Goal: Transaction & Acquisition: Purchase product/service

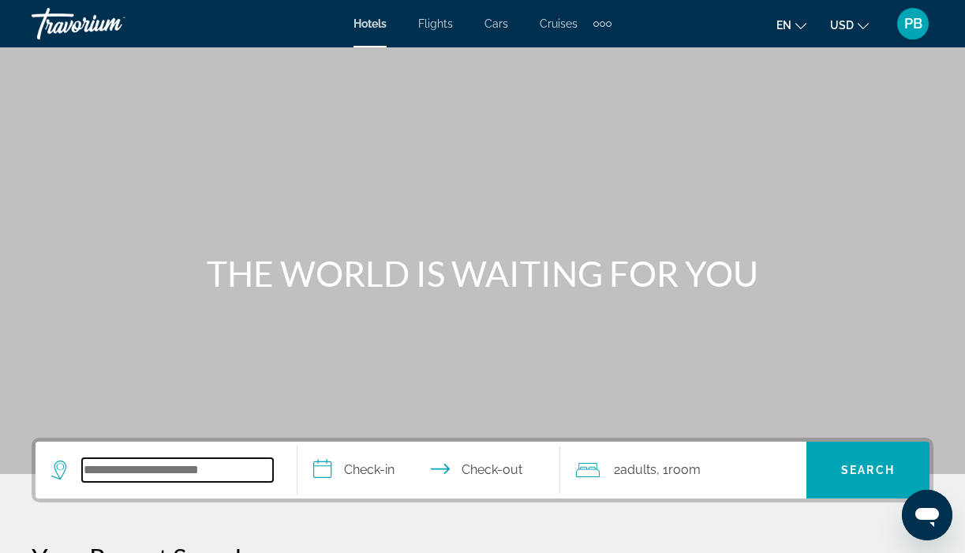
click at [141, 469] on input "Search widget" at bounding box center [177, 470] width 191 height 24
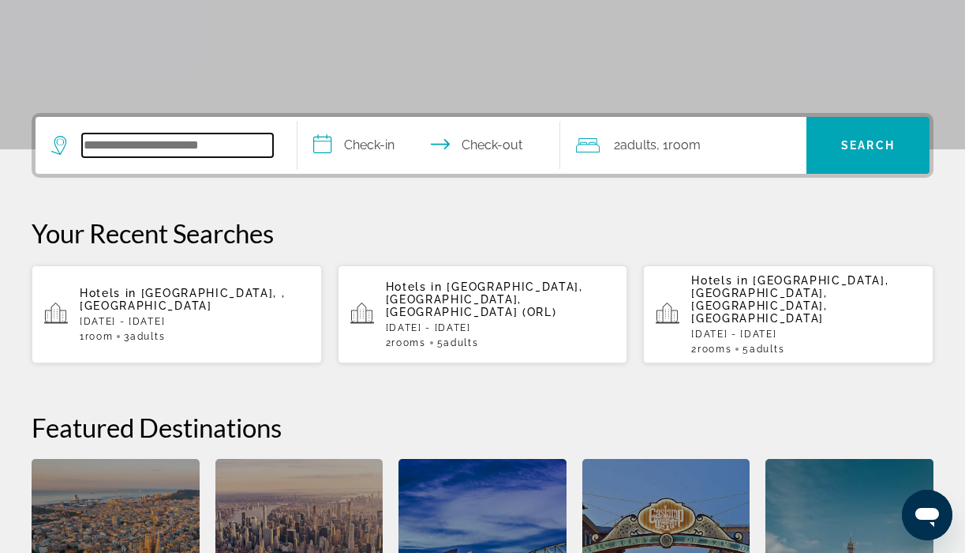
scroll to position [386, 0]
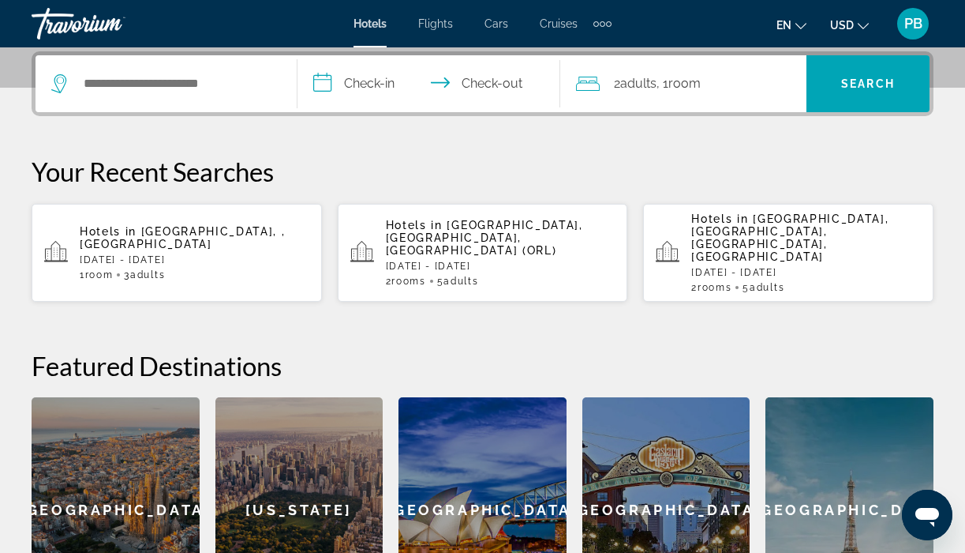
click at [137, 254] on p "[DATE] - [DATE]" at bounding box center [195, 259] width 230 height 11
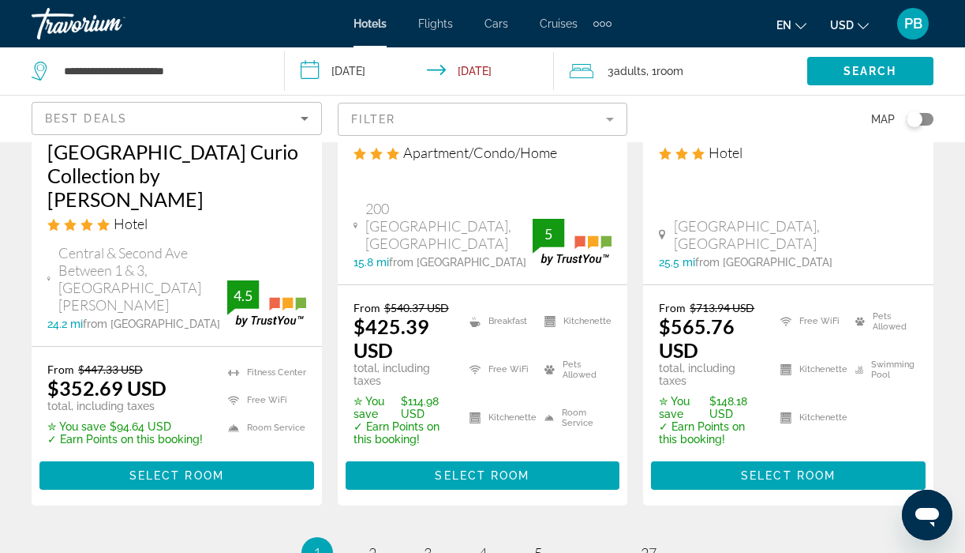
scroll to position [2401, 0]
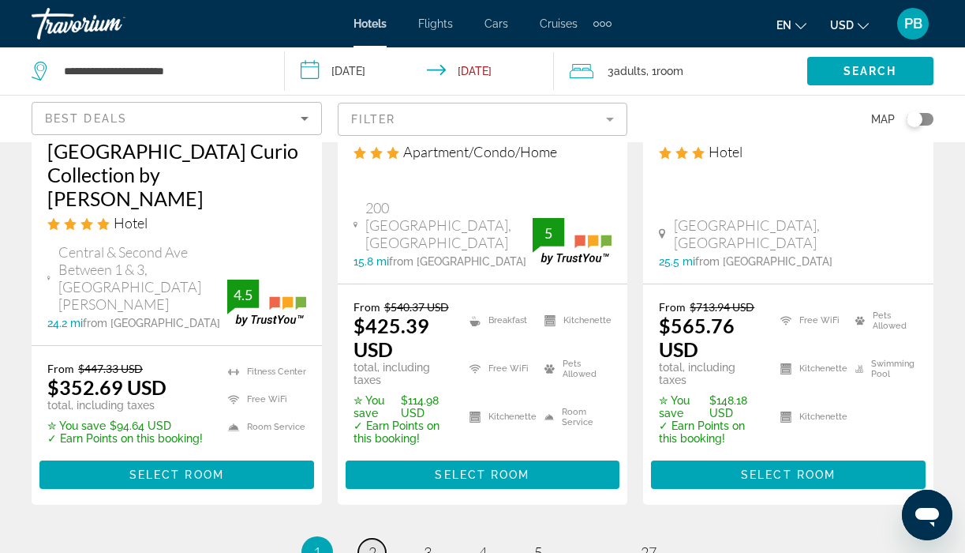
click at [369, 543] on span "2" at bounding box center [373, 551] width 8 height 17
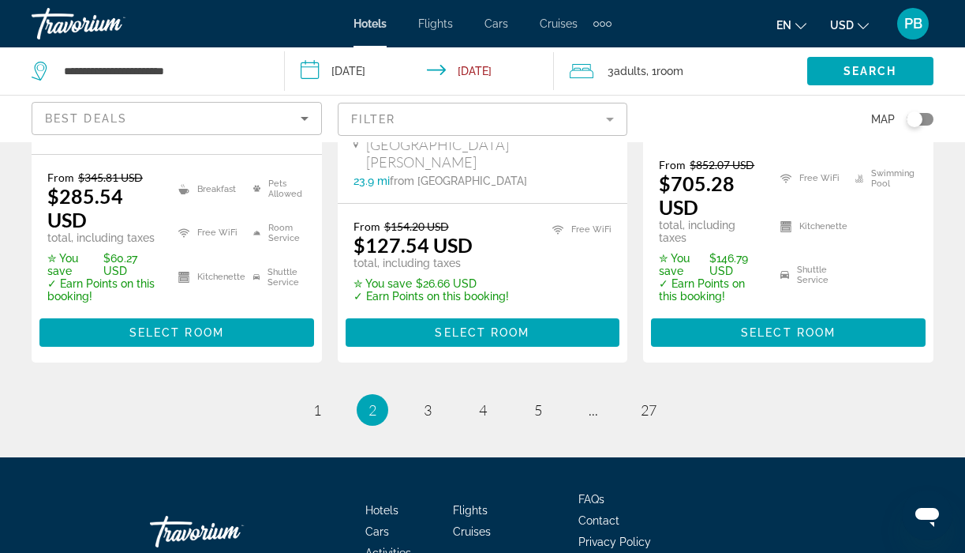
scroll to position [2521, 0]
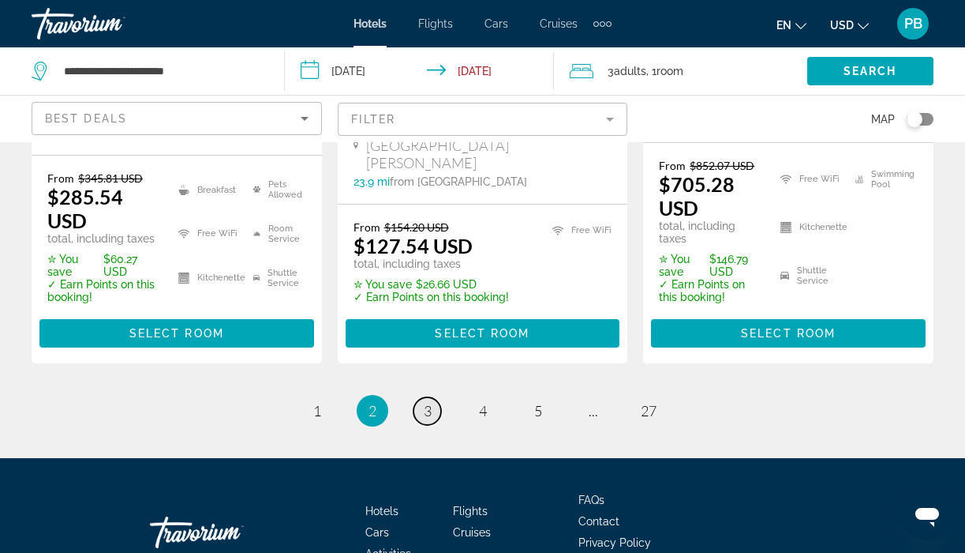
click at [422, 397] on link "page 3" at bounding box center [428, 411] width 28 height 28
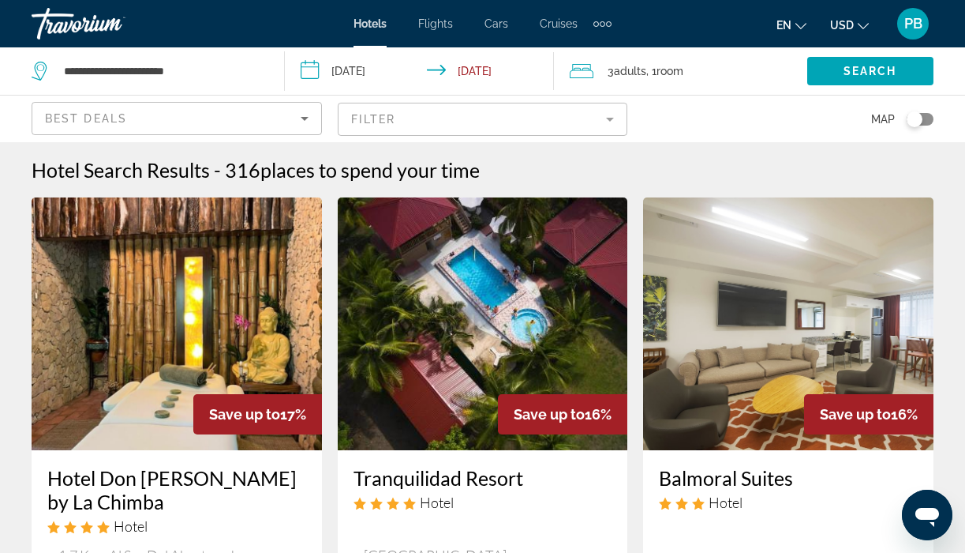
click at [408, 114] on mat-form-field "Filter" at bounding box center [483, 119] width 291 height 33
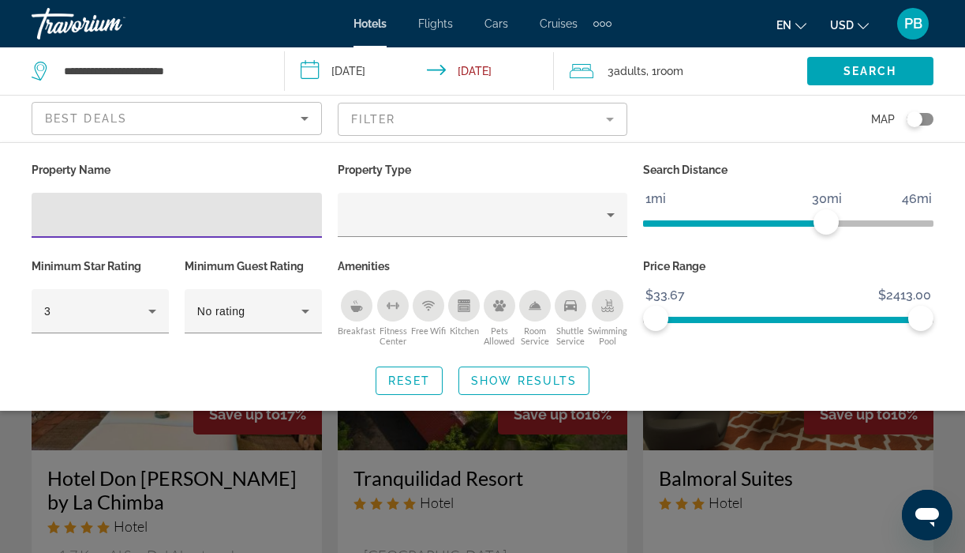
click at [348, 296] on div "Breakfast" at bounding box center [357, 306] width 32 height 32
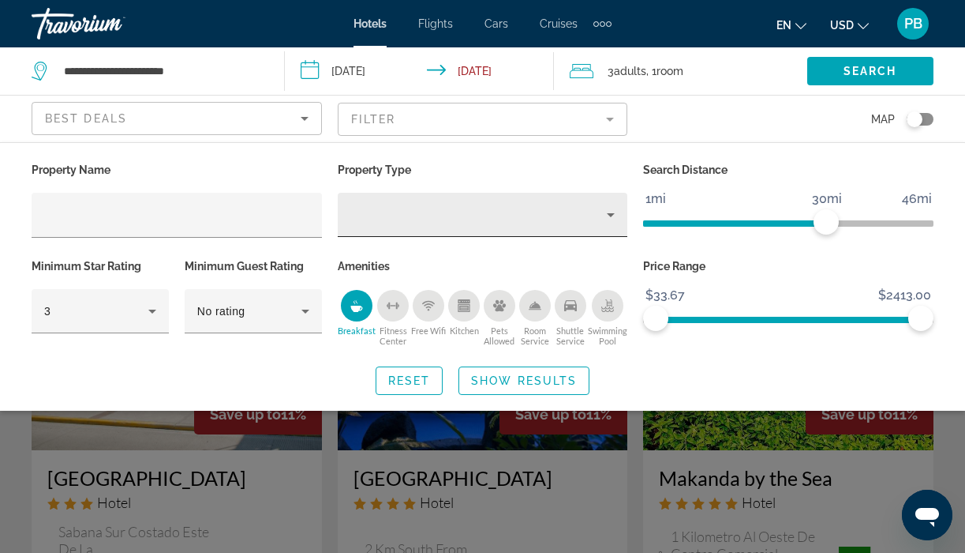
click at [551, 213] on div "Property type" at bounding box center [478, 214] width 257 height 19
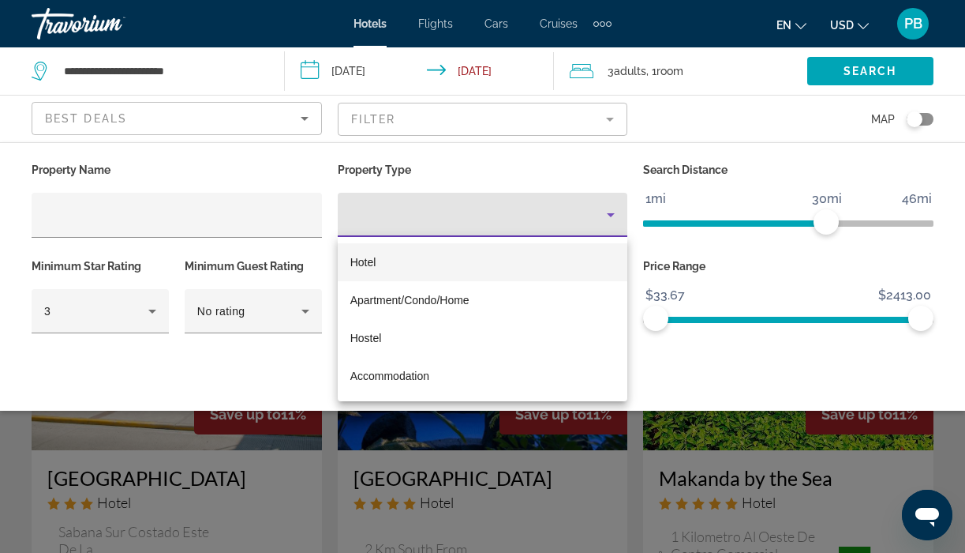
click at [300, 308] on div at bounding box center [482, 276] width 965 height 553
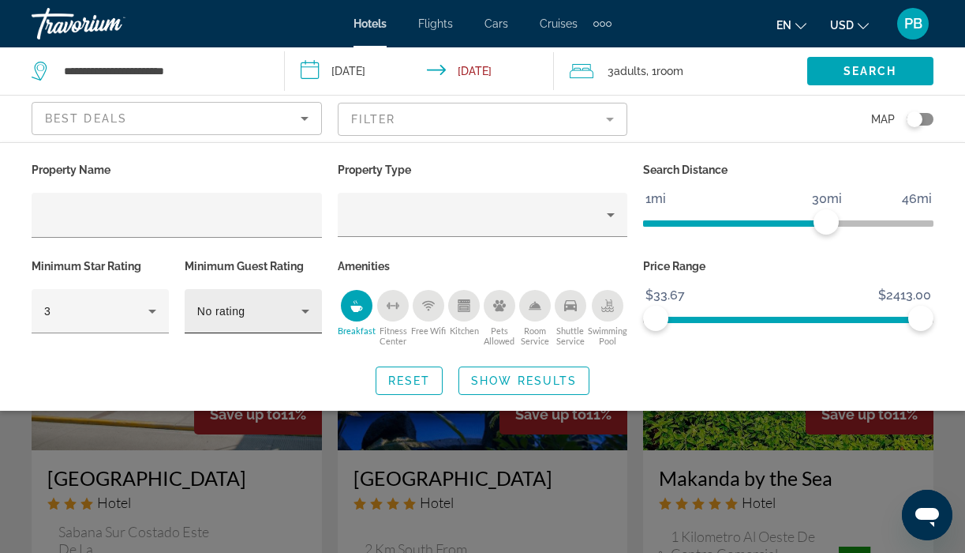
click at [300, 308] on icon "Hotel Filters" at bounding box center [305, 311] width 19 height 19
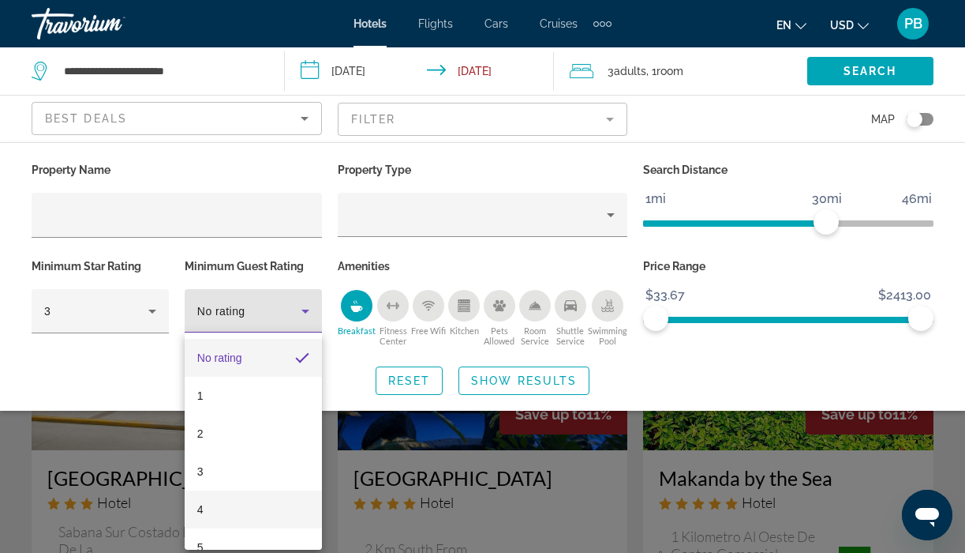
click at [216, 506] on mat-option "4" at bounding box center [253, 509] width 137 height 38
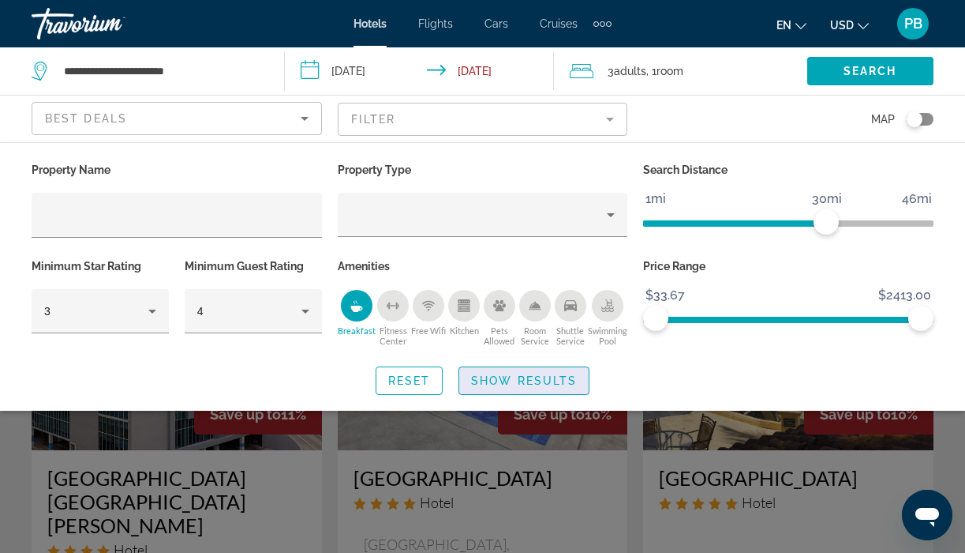
click at [505, 374] on span "Show Results" at bounding box center [524, 380] width 106 height 13
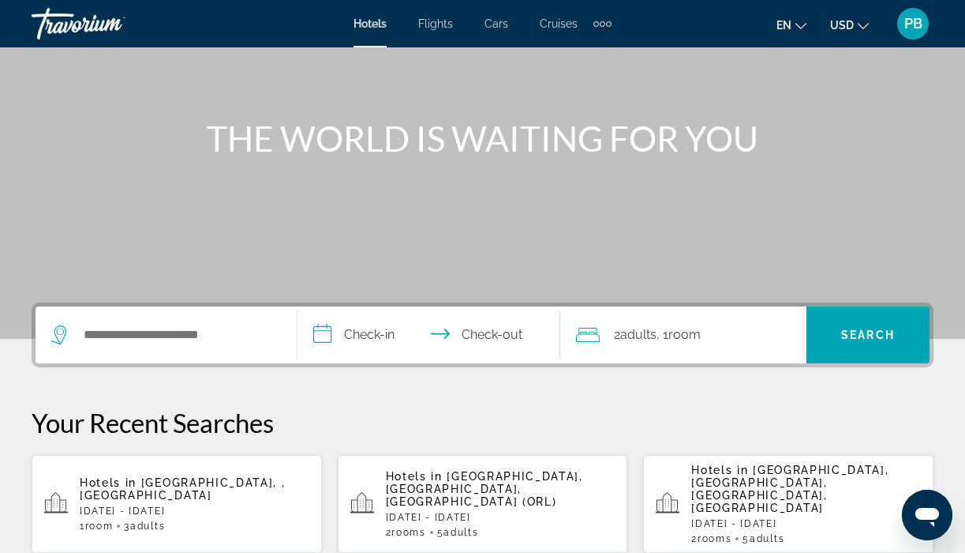
scroll to position [148, 0]
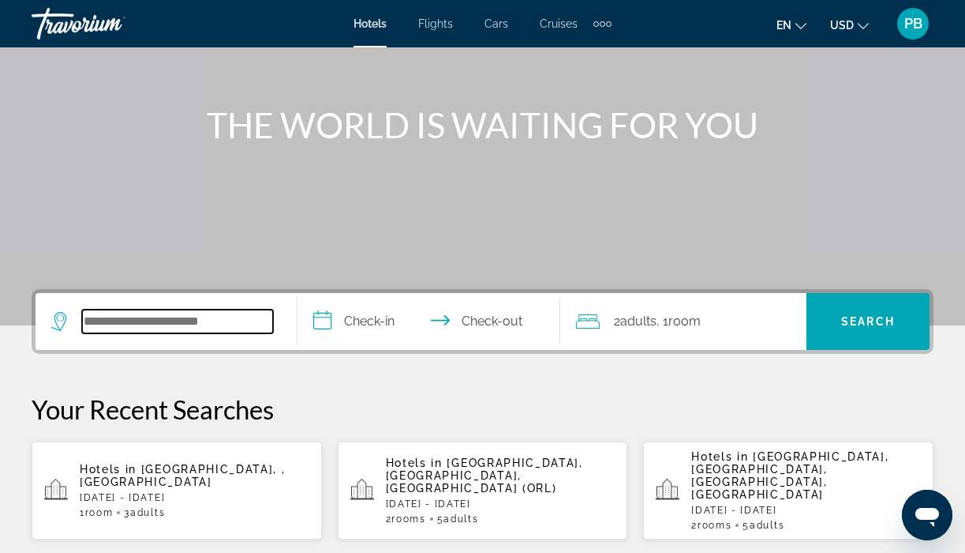
click at [211, 322] on input "Search widget" at bounding box center [177, 321] width 191 height 24
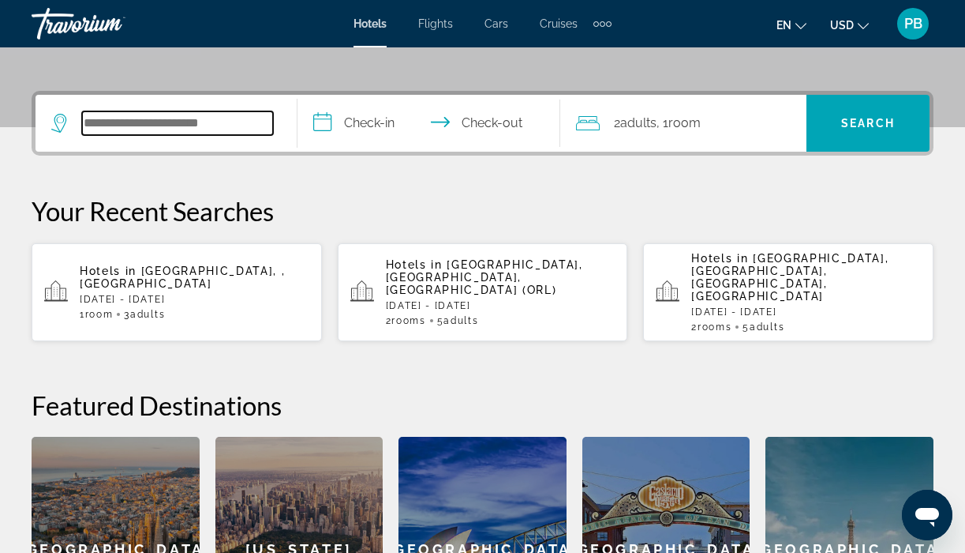
scroll to position [386, 0]
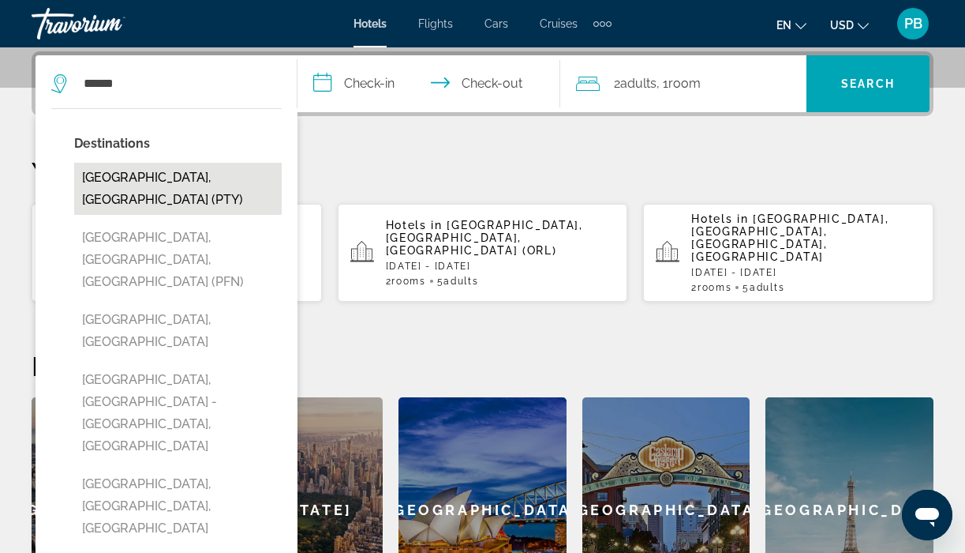
drag, startPoint x: 211, startPoint y: 322, endPoint x: 182, endPoint y: 175, distance: 149.6
click at [182, 175] on button "Panama City, Panama (PTY)" at bounding box center [178, 189] width 208 height 52
type input "**********"
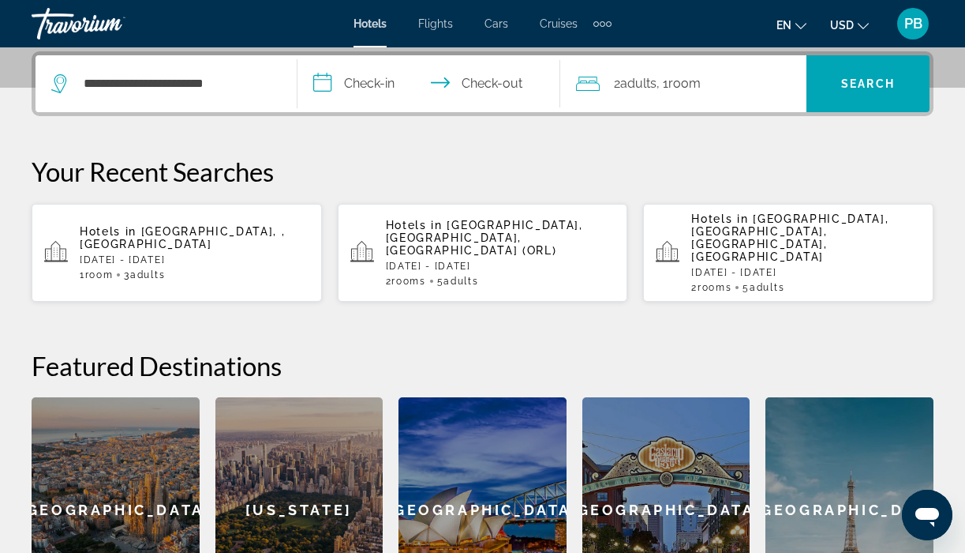
click at [370, 84] on input "**********" at bounding box center [432, 86] width 268 height 62
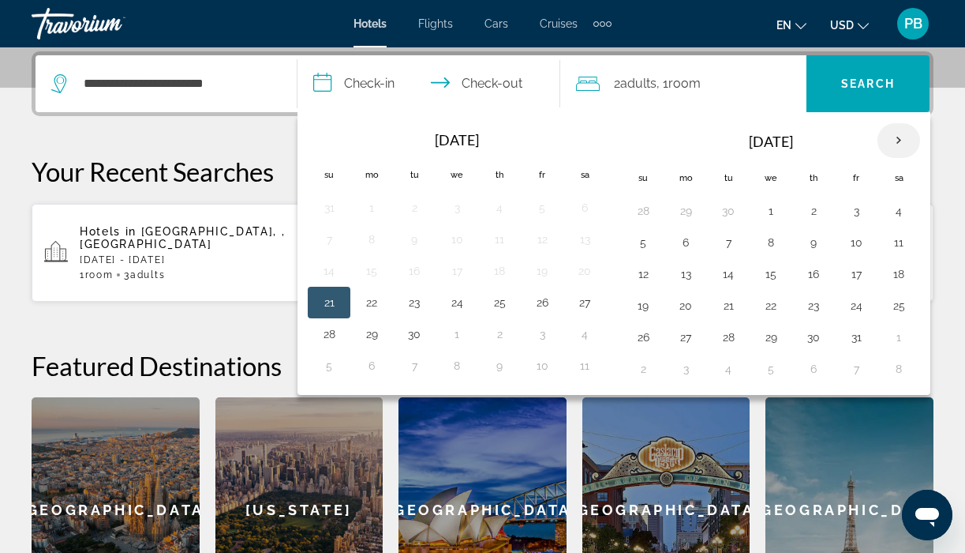
click at [902, 143] on th "Next month" at bounding box center [899, 140] width 43 height 35
click at [815, 236] on button "6" at bounding box center [813, 242] width 25 height 22
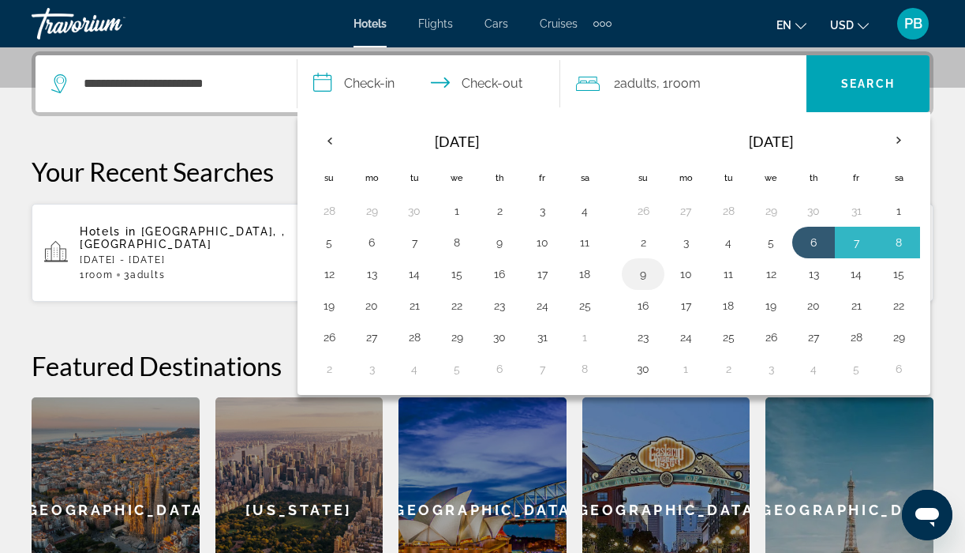
click at [640, 270] on button "9" at bounding box center [643, 274] width 25 height 22
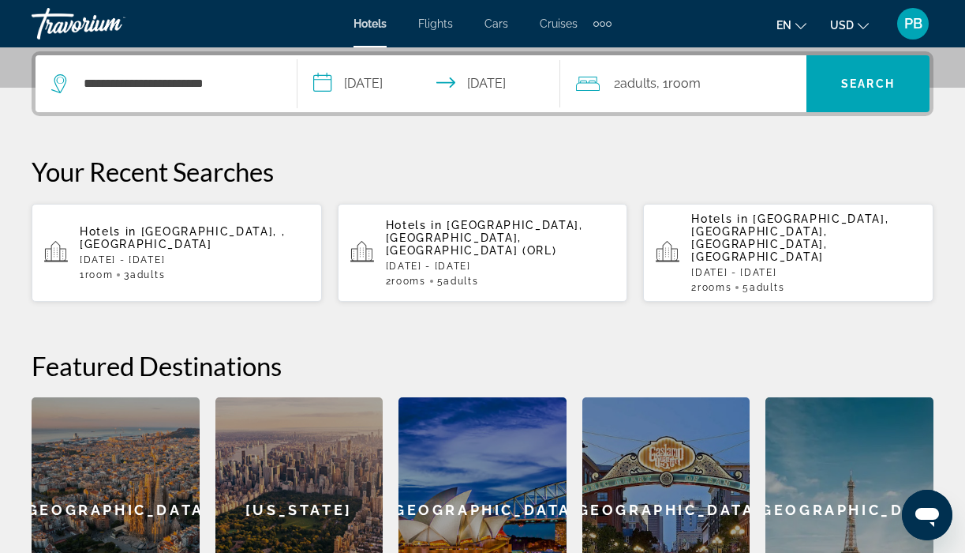
type input "**********"
click at [732, 78] on div "2 Adult Adults , 1 Room rooms" at bounding box center [691, 84] width 231 height 22
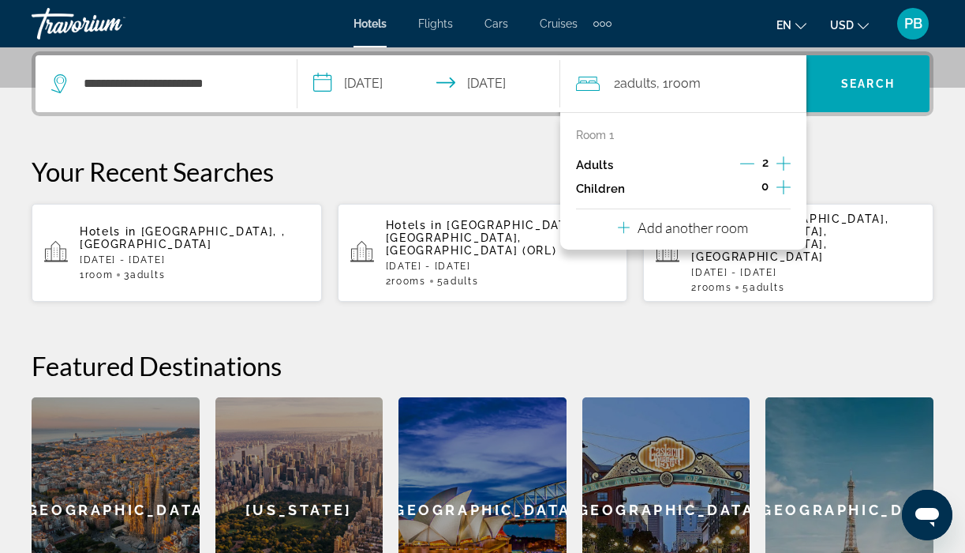
click at [785, 155] on icon "Increment adults" at bounding box center [784, 163] width 14 height 19
click at [858, 70] on span "Search widget" at bounding box center [868, 84] width 123 height 38
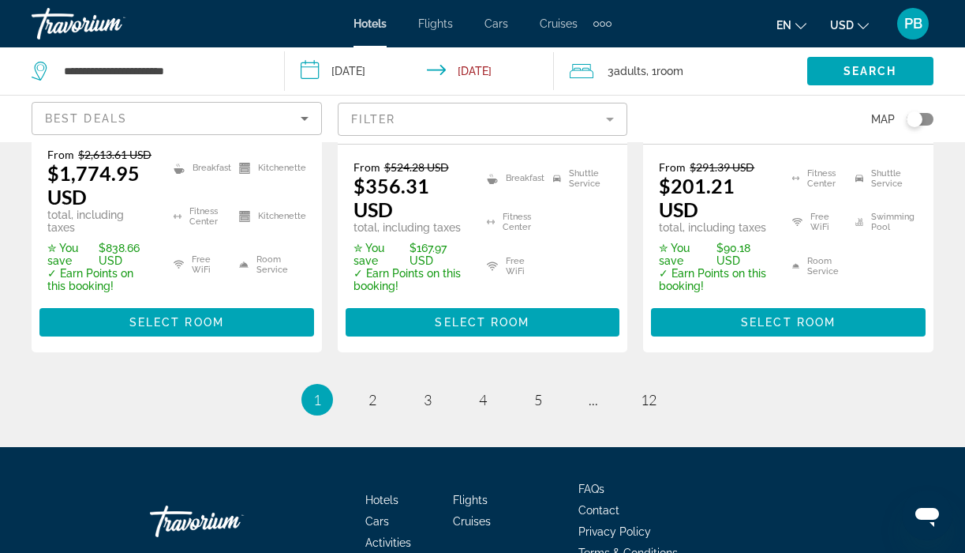
scroll to position [2611, 0]
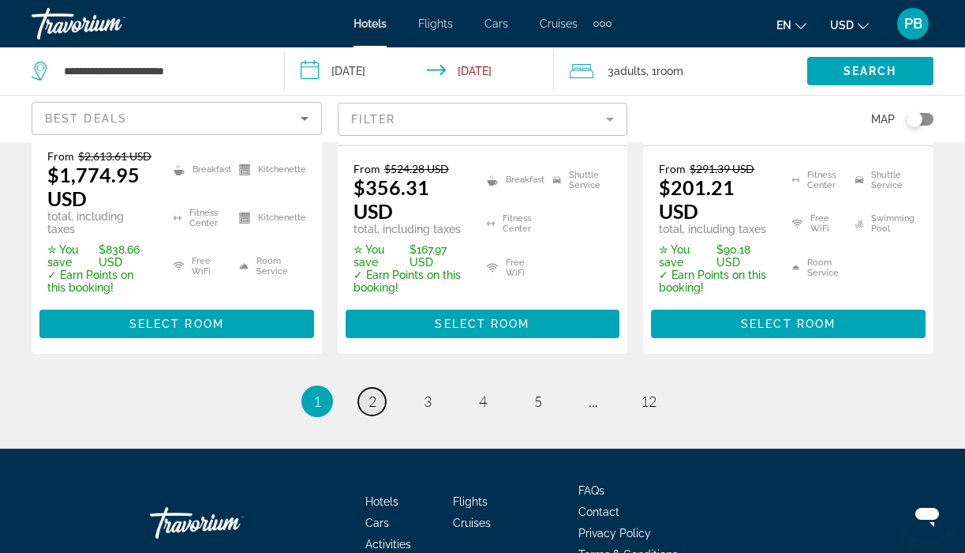
click at [375, 392] on span "2" at bounding box center [373, 400] width 8 height 17
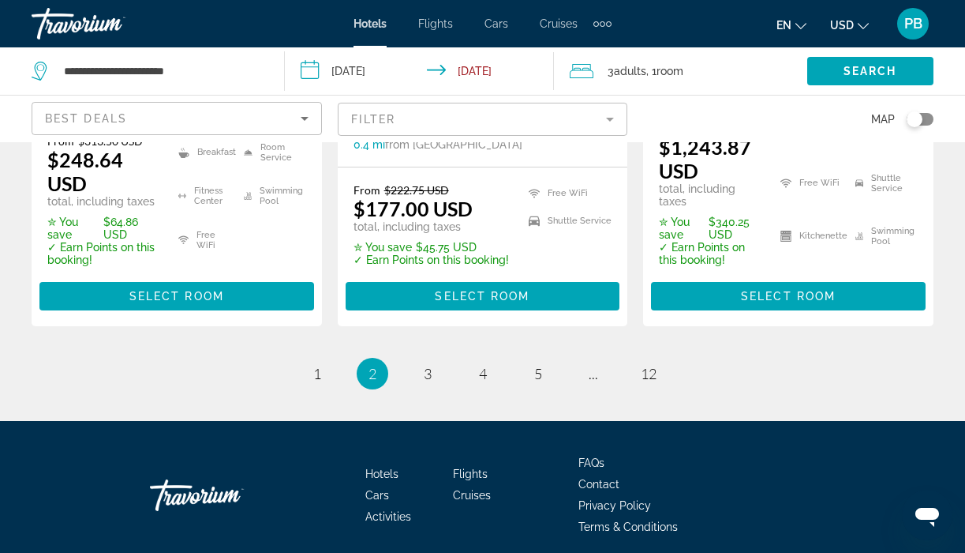
scroll to position [2607, 0]
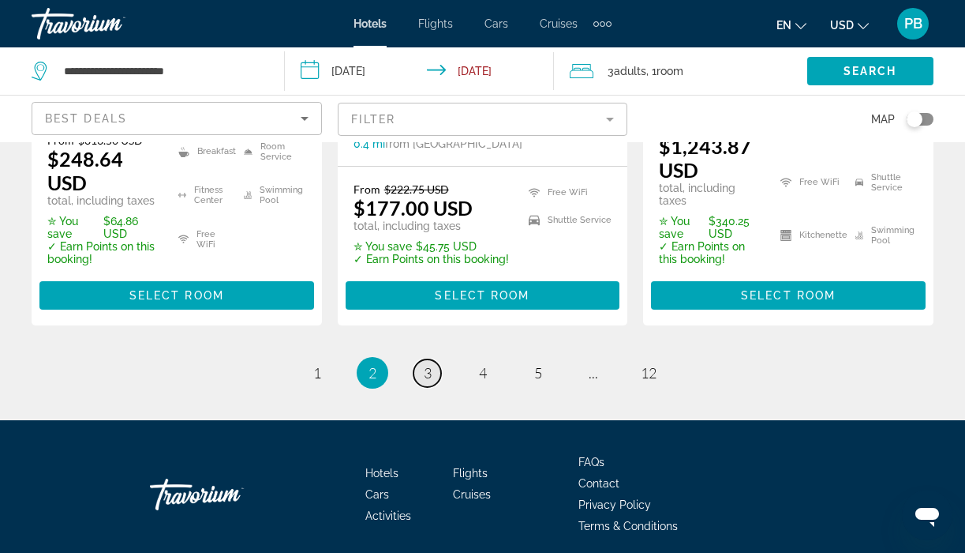
click at [429, 364] on span "3" at bounding box center [428, 372] width 8 height 17
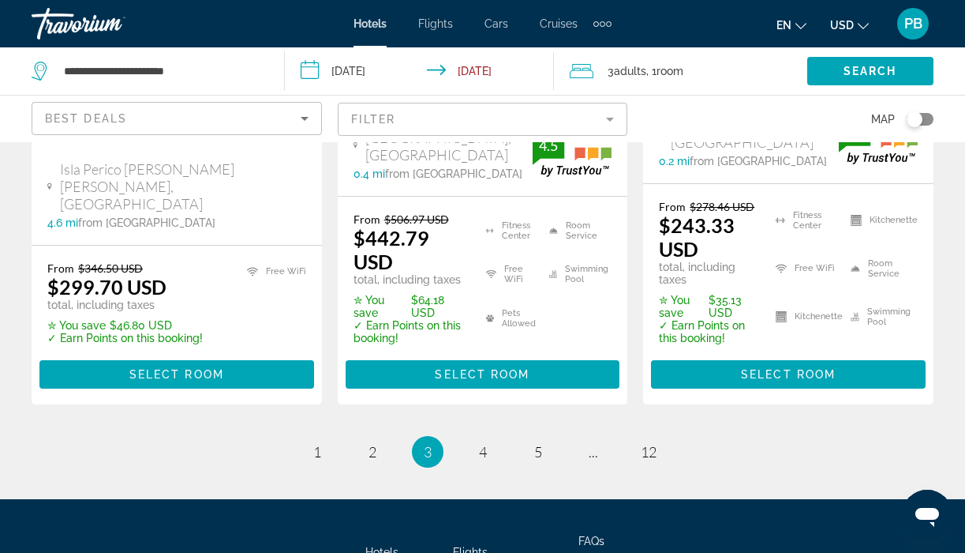
scroll to position [2481, 0]
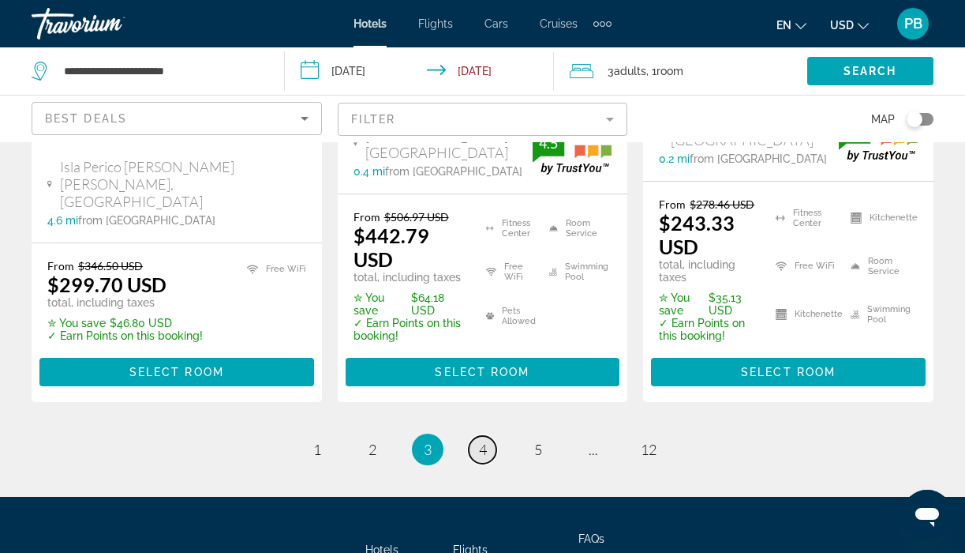
click at [475, 436] on link "page 4" at bounding box center [483, 450] width 28 height 28
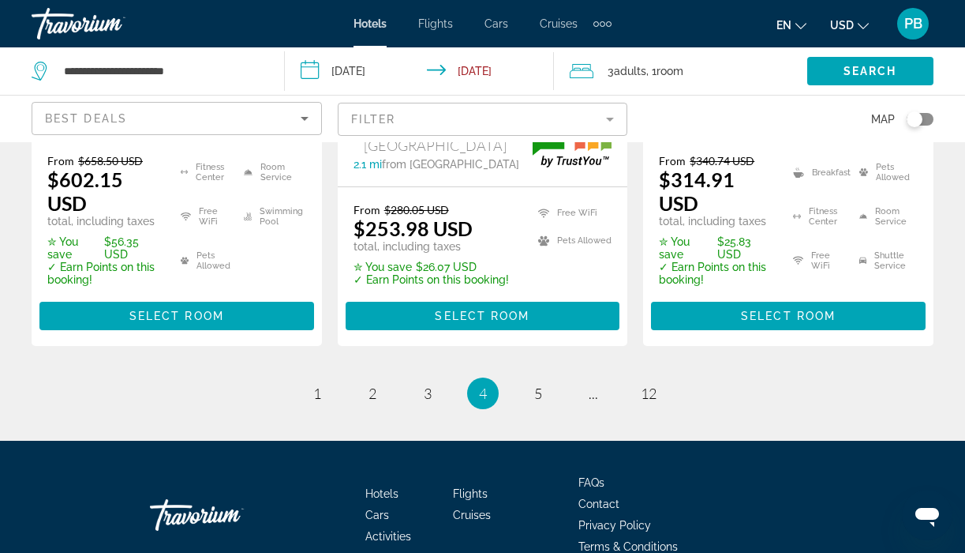
scroll to position [2525, 0]
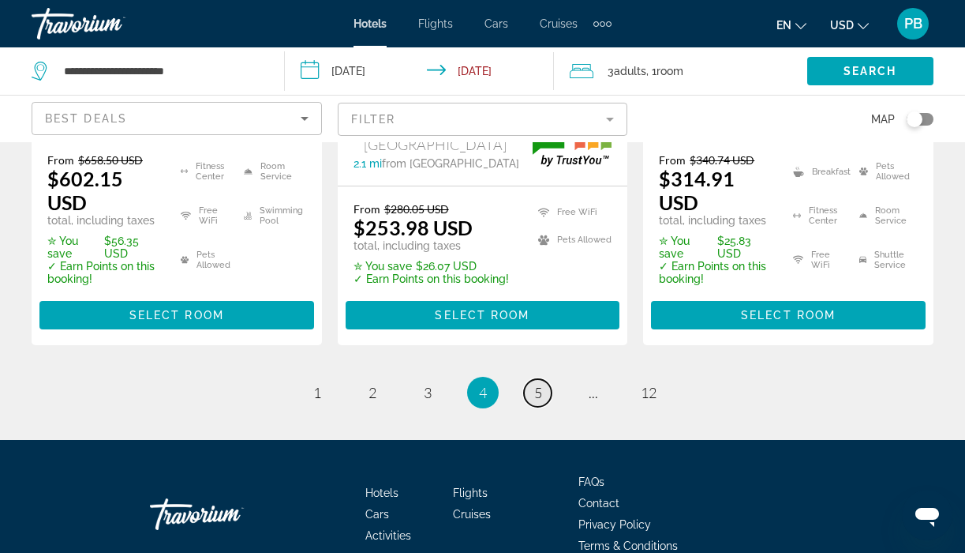
click at [537, 384] on span "5" at bounding box center [538, 392] width 8 height 17
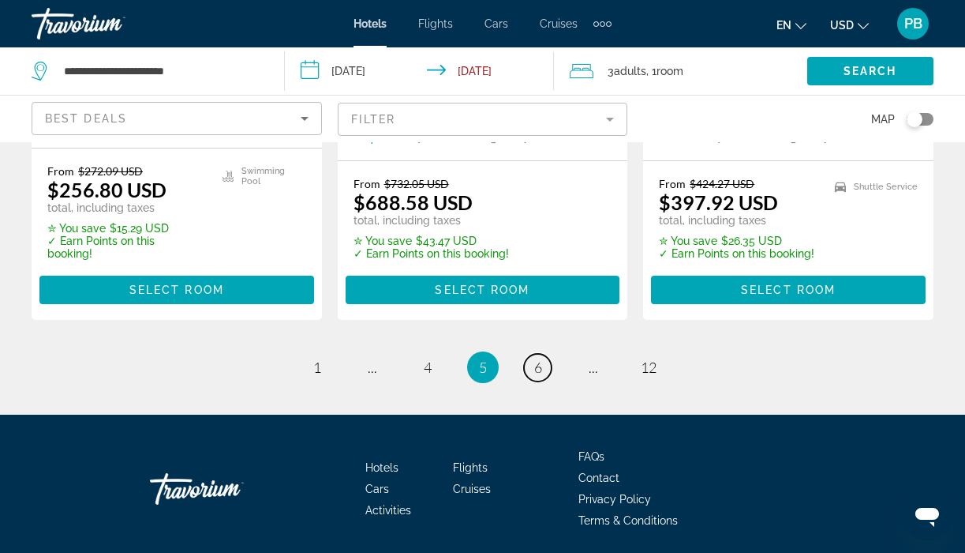
scroll to position [2431, 0]
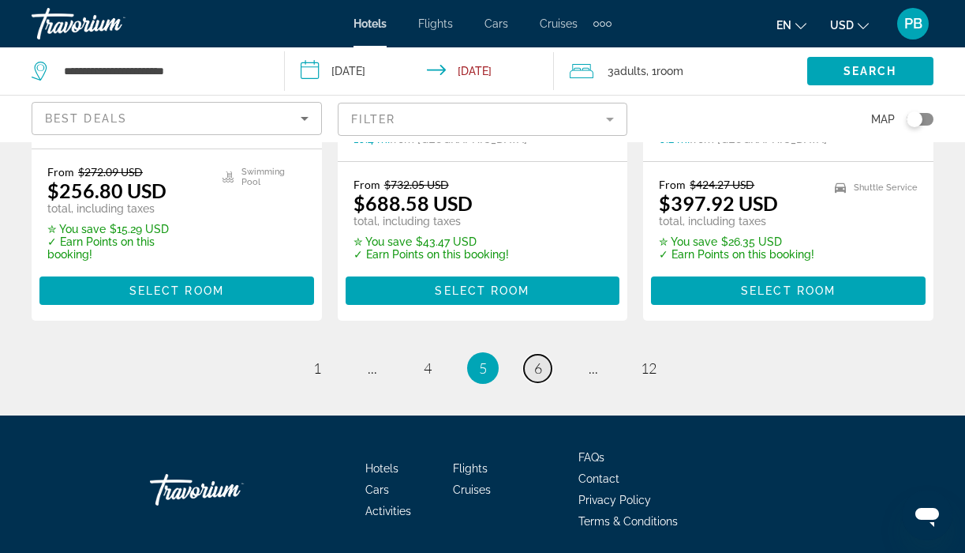
click at [538, 359] on span "6" at bounding box center [538, 367] width 8 height 17
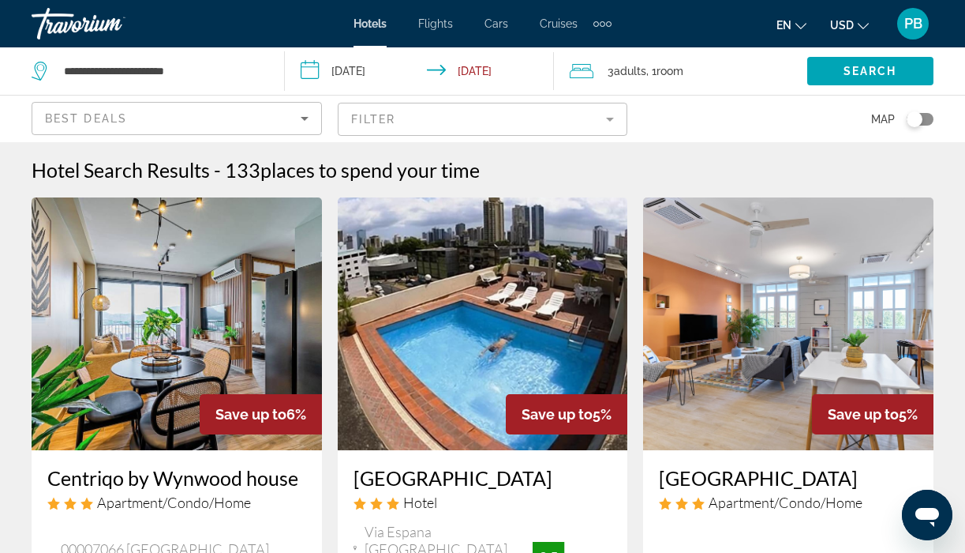
click at [538, 313] on img "Main content" at bounding box center [483, 323] width 291 height 253
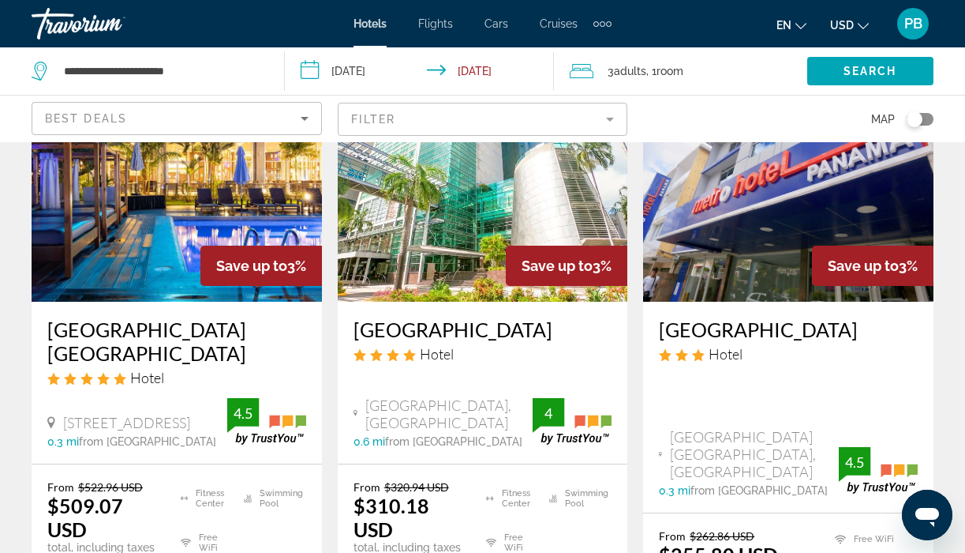
scroll to position [2045, 0]
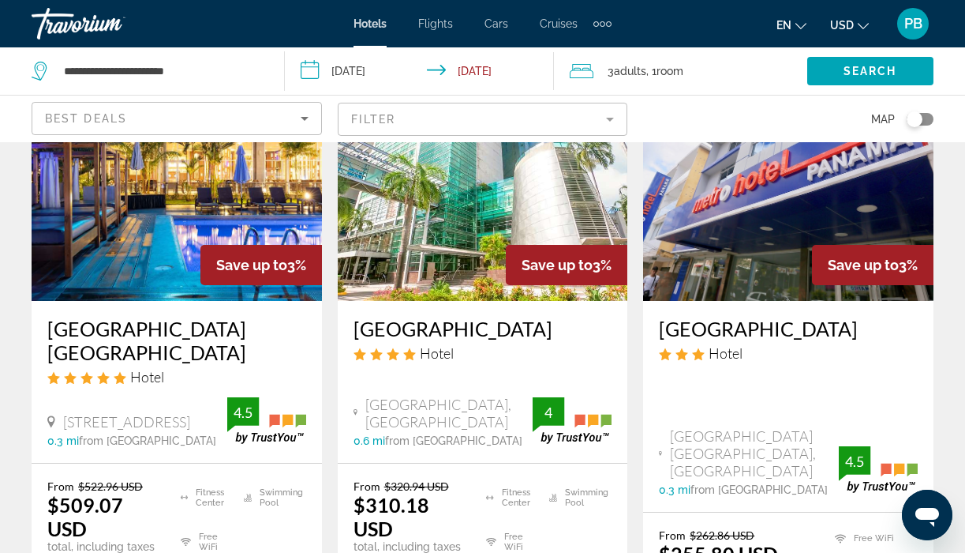
click at [156, 239] on img "Main content" at bounding box center [177, 174] width 291 height 253
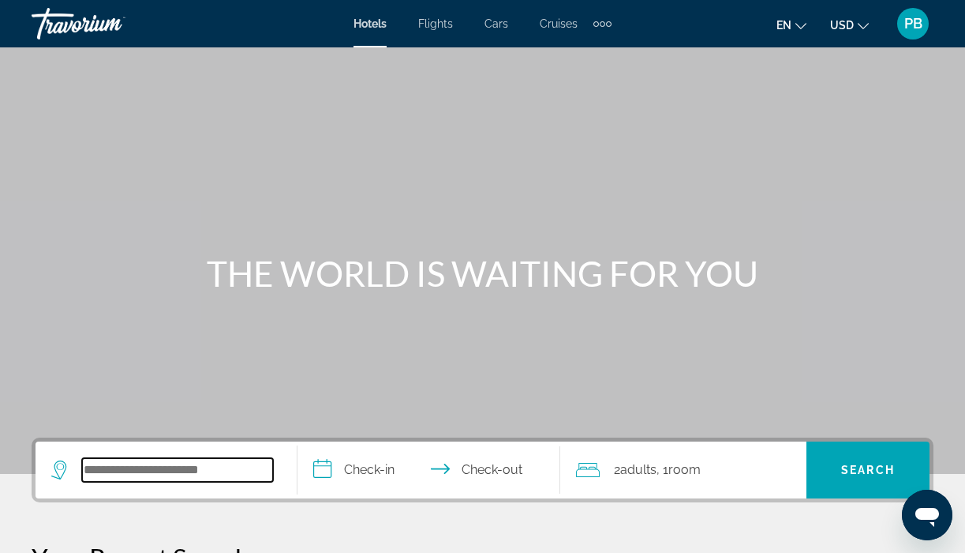
click at [129, 469] on input "Search widget" at bounding box center [177, 470] width 191 height 24
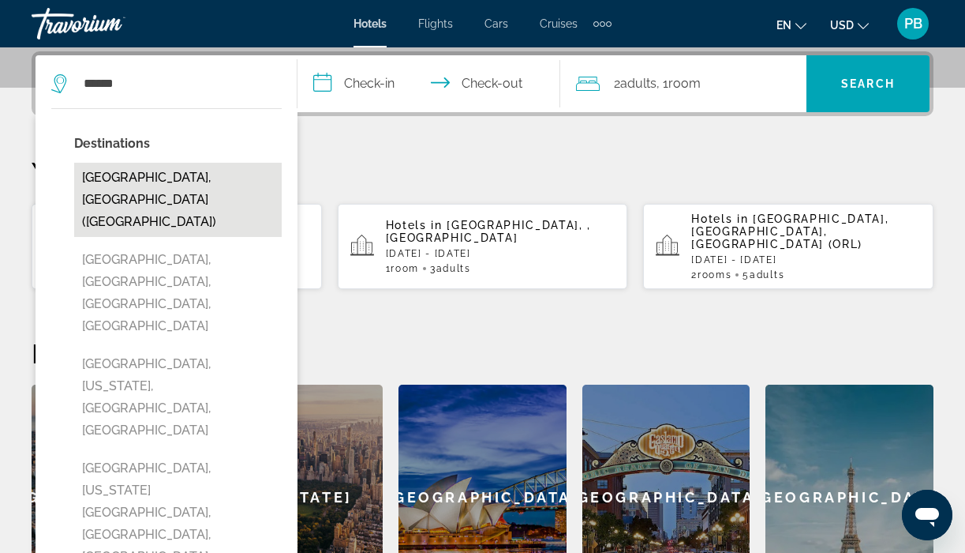
drag, startPoint x: 129, startPoint y: 469, endPoint x: 120, endPoint y: 174, distance: 295.4
click at [120, 174] on button "Mexico City, Mexico (MEX)" at bounding box center [178, 200] width 208 height 74
type input "**********"
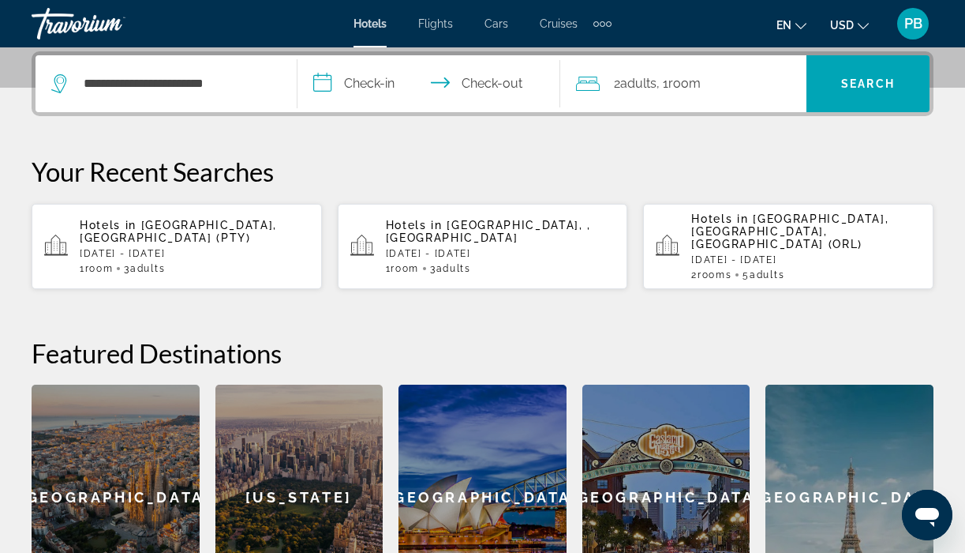
click at [342, 79] on input "**********" at bounding box center [432, 86] width 268 height 62
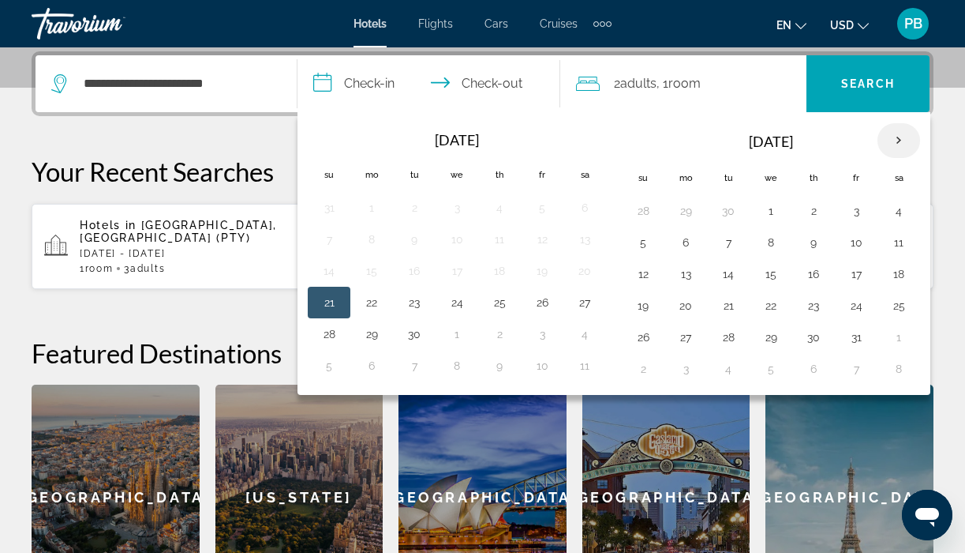
click at [897, 140] on th "Next month" at bounding box center [899, 140] width 43 height 35
click at [815, 239] on button "6" at bounding box center [813, 242] width 25 height 22
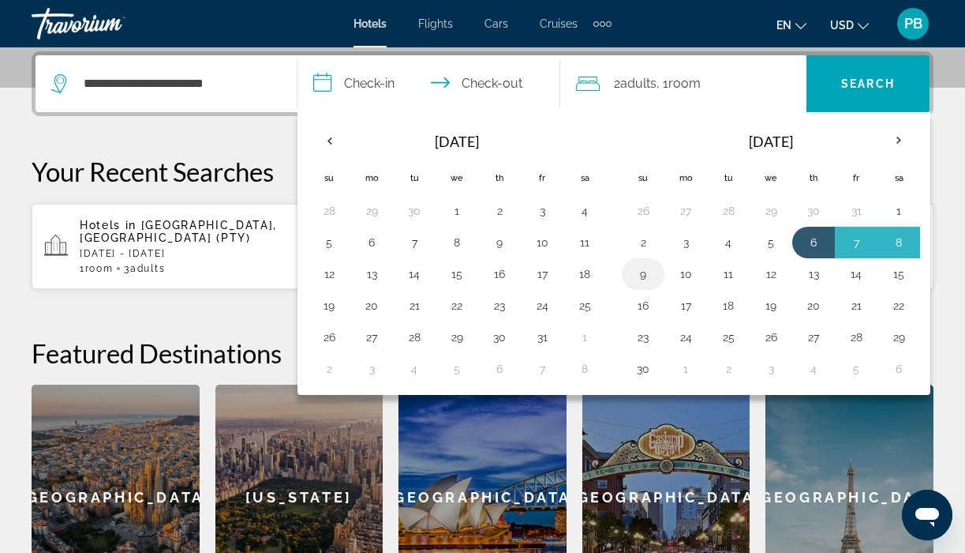
click at [645, 275] on button "9" at bounding box center [643, 274] width 25 height 22
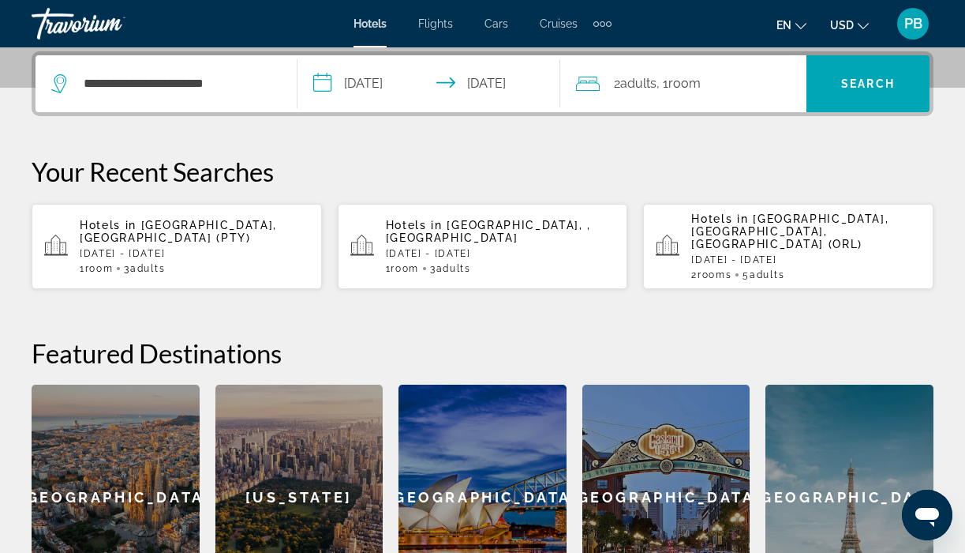
type input "**********"
click at [750, 81] on div "2 Adult Adults , 1 Room rooms" at bounding box center [691, 84] width 231 height 22
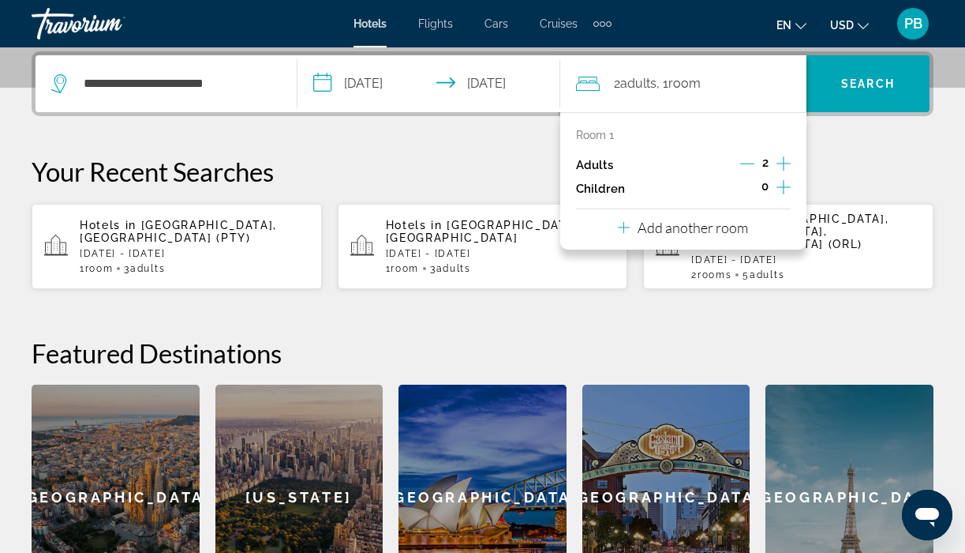
click at [785, 160] on icon "Increment adults" at bounding box center [784, 163] width 14 height 19
click at [853, 77] on span "Search" at bounding box center [869, 83] width 54 height 13
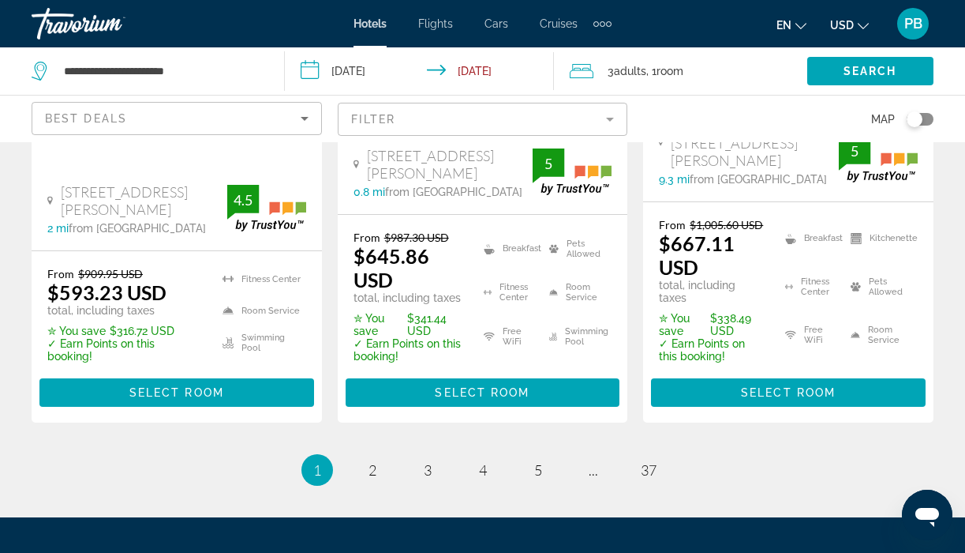
scroll to position [2482, 0]
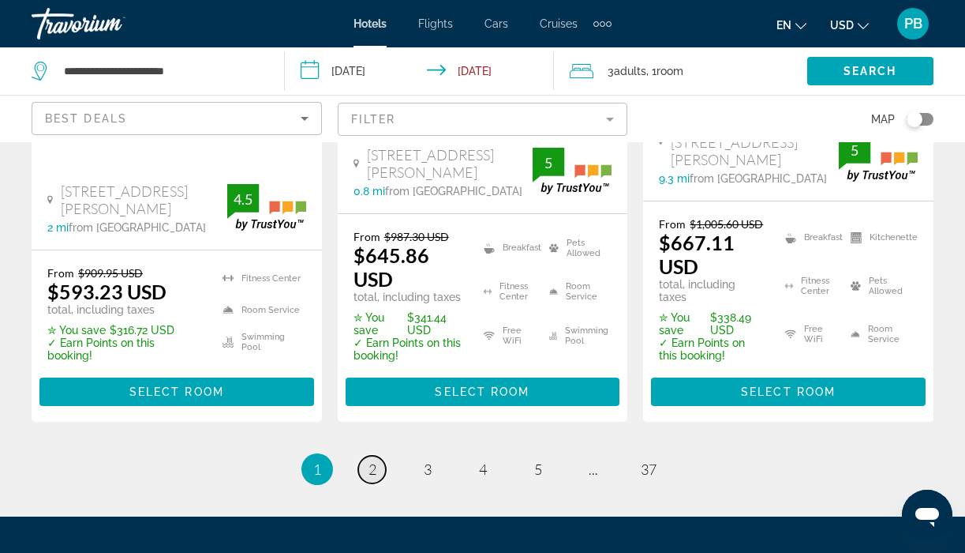
click at [371, 460] on span "2" at bounding box center [373, 468] width 8 height 17
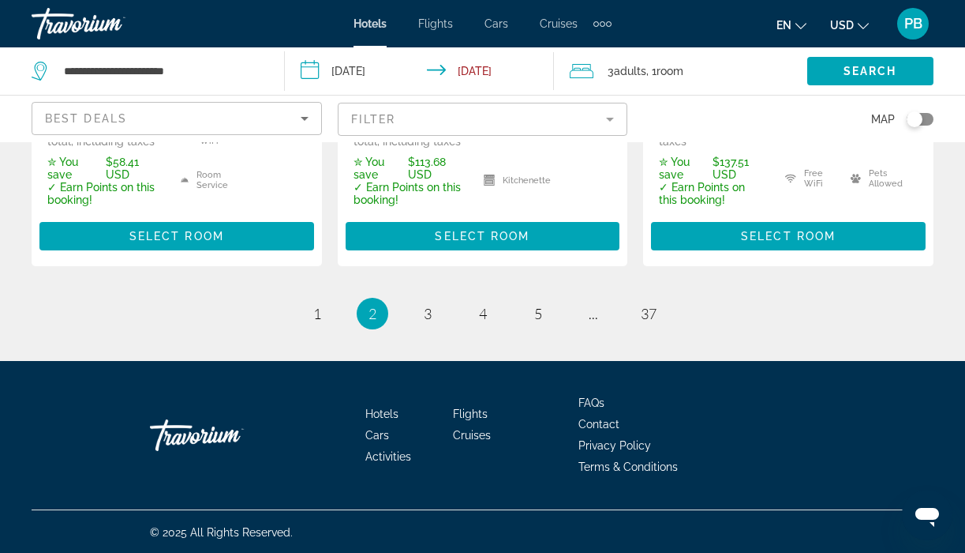
scroll to position [2659, 0]
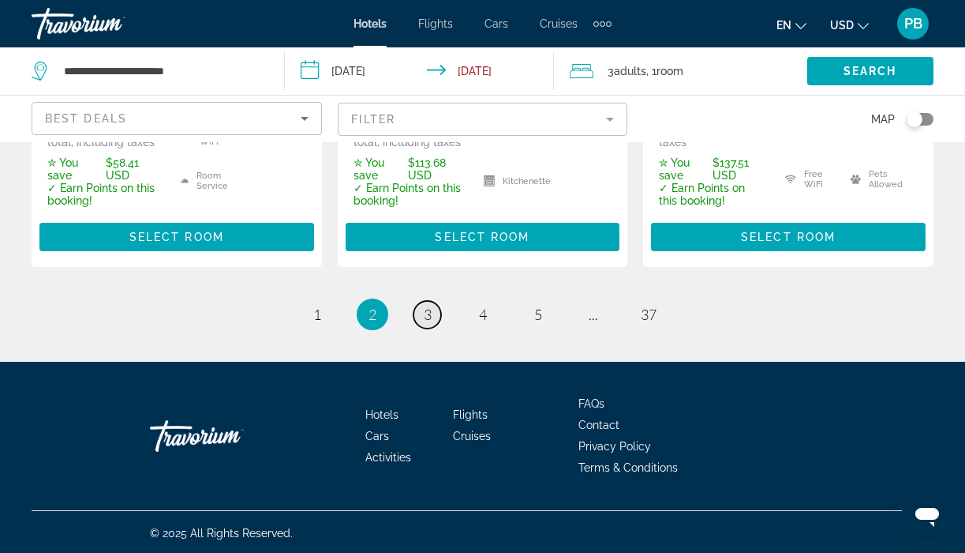
click at [422, 312] on link "page 3" at bounding box center [428, 315] width 28 height 28
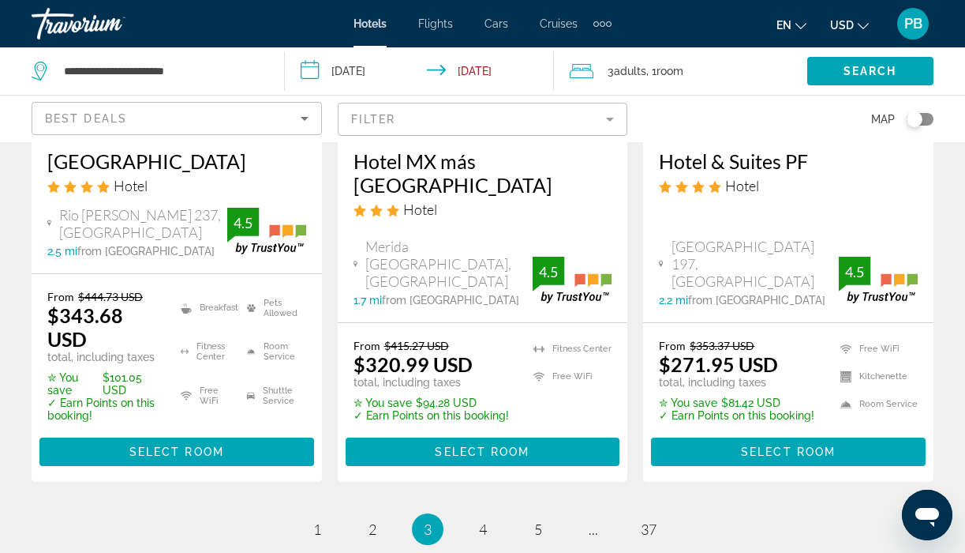
scroll to position [2339, 0]
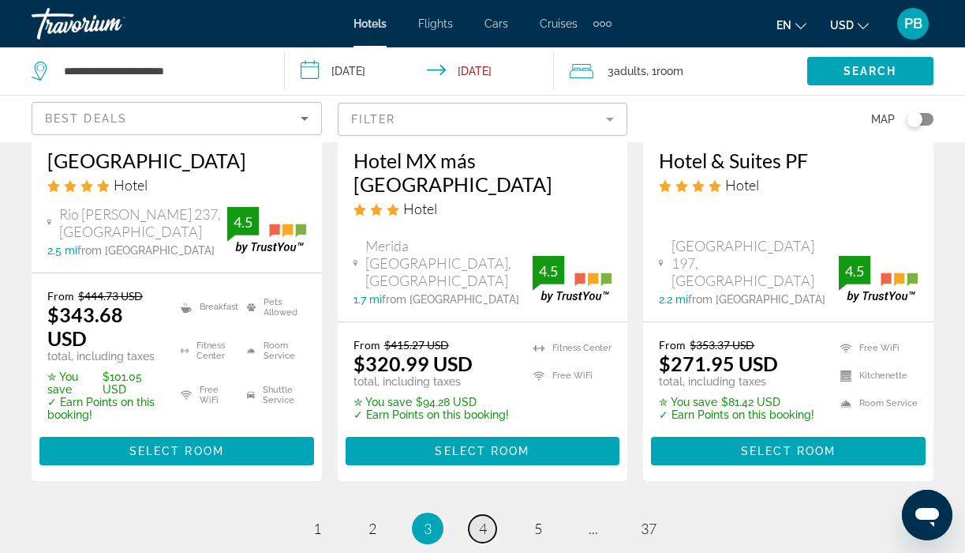
click at [479, 519] on span "4" at bounding box center [483, 527] width 8 height 17
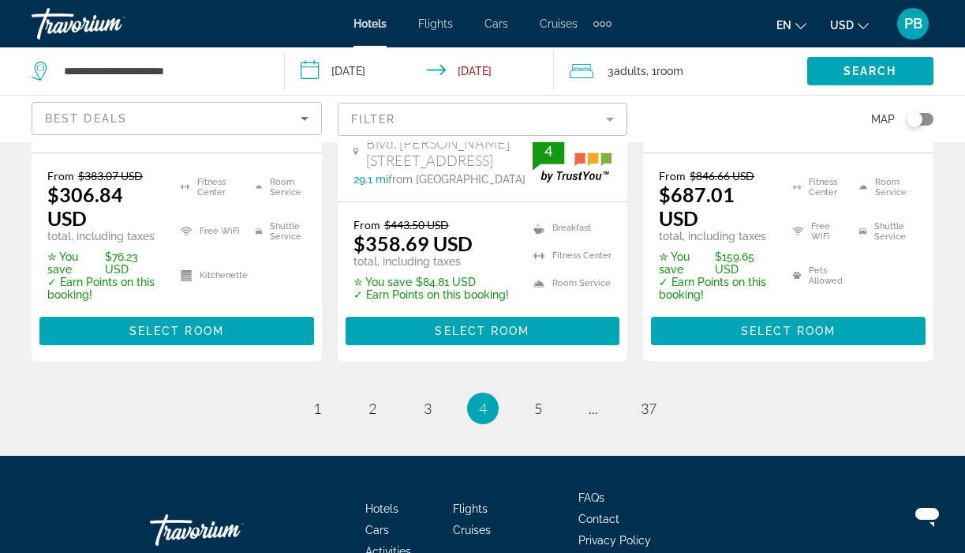
scroll to position [2517, 0]
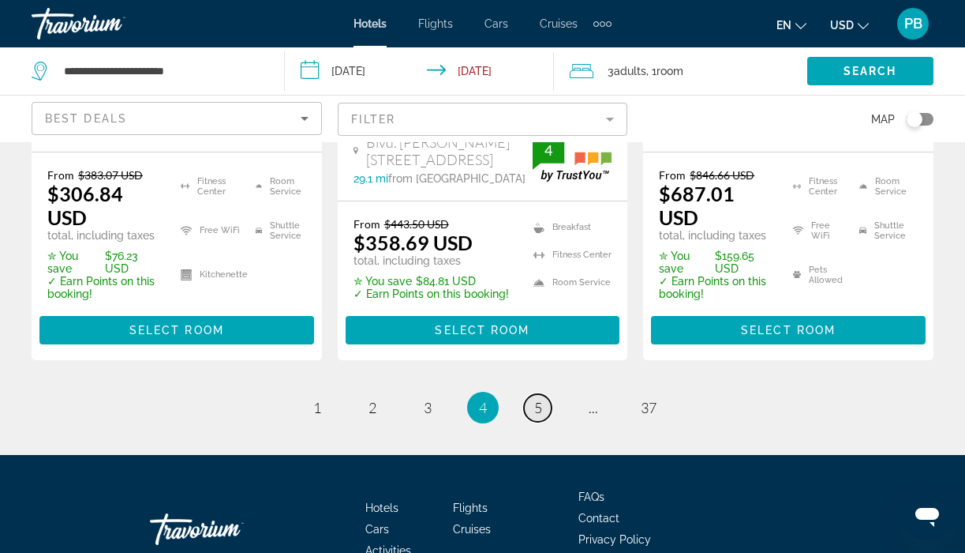
click at [537, 399] on span "5" at bounding box center [538, 407] width 8 height 17
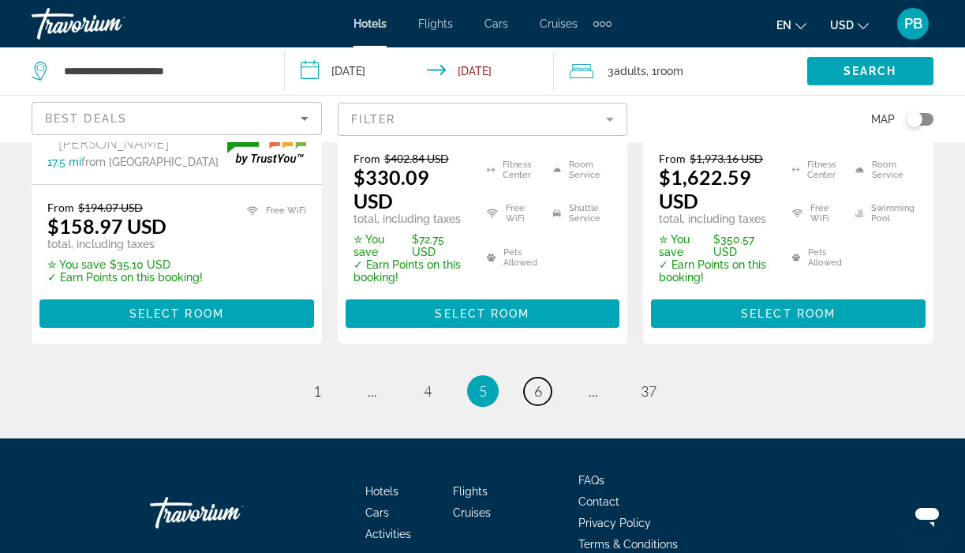
scroll to position [2580, 0]
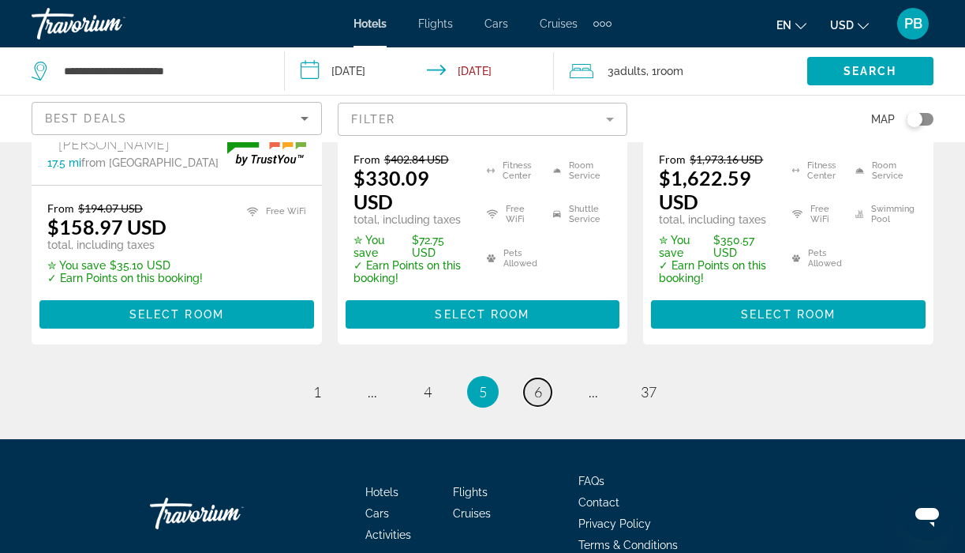
click at [537, 383] on span "6" at bounding box center [538, 391] width 8 height 17
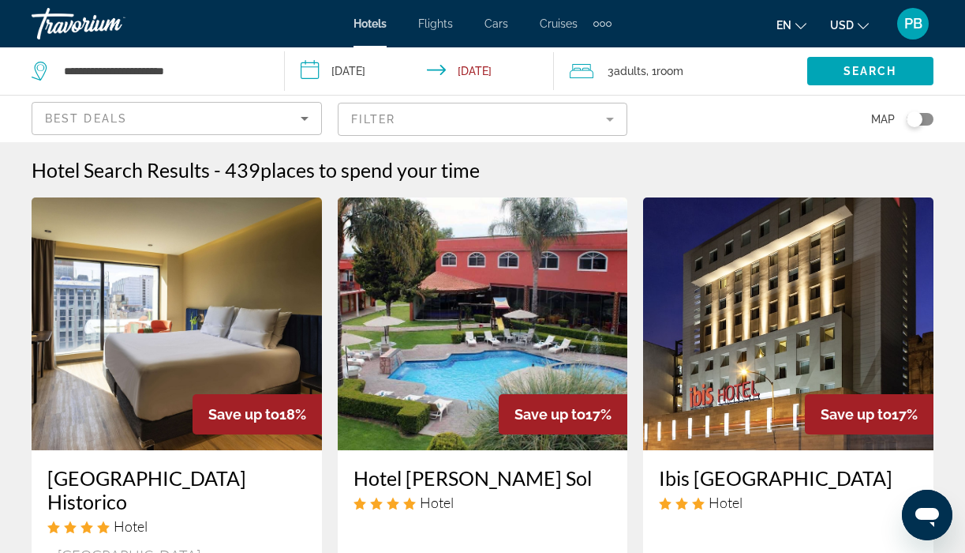
click at [374, 19] on span "Hotels" at bounding box center [370, 23] width 33 height 13
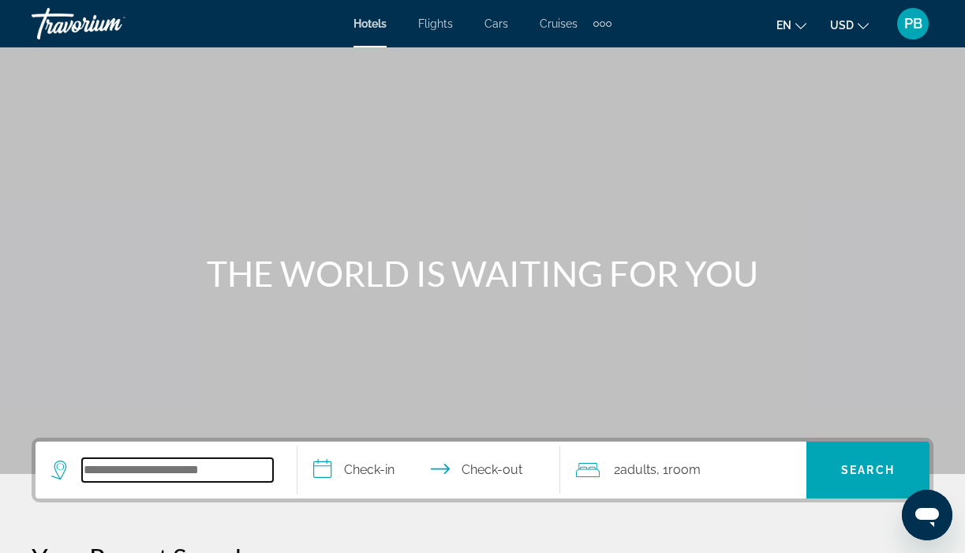
click at [163, 466] on input "Search widget" at bounding box center [177, 470] width 191 height 24
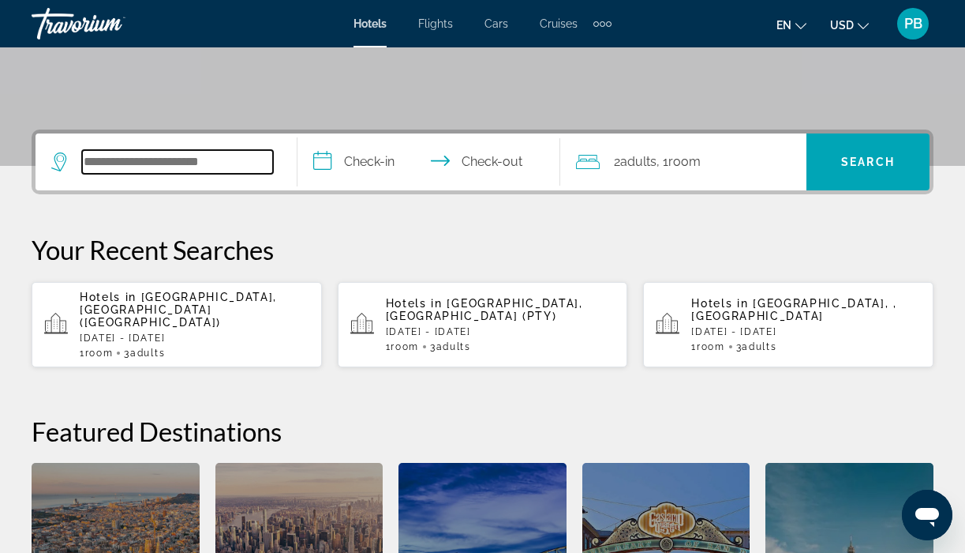
scroll to position [386, 0]
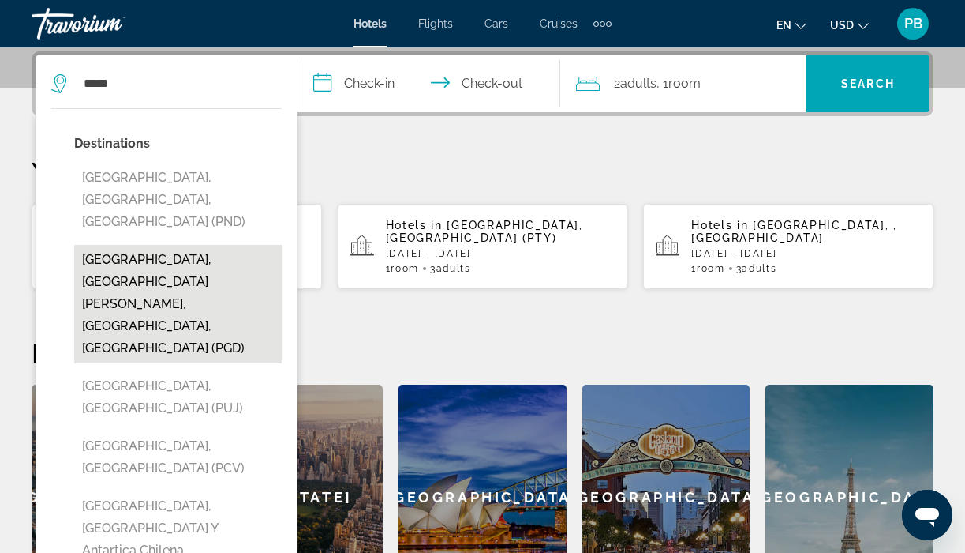
click at [140, 255] on button "Punta Gorda, Port Charlotte - Charlotte Harbor, FL, United States (PGD)" at bounding box center [178, 304] width 208 height 118
type input "**********"
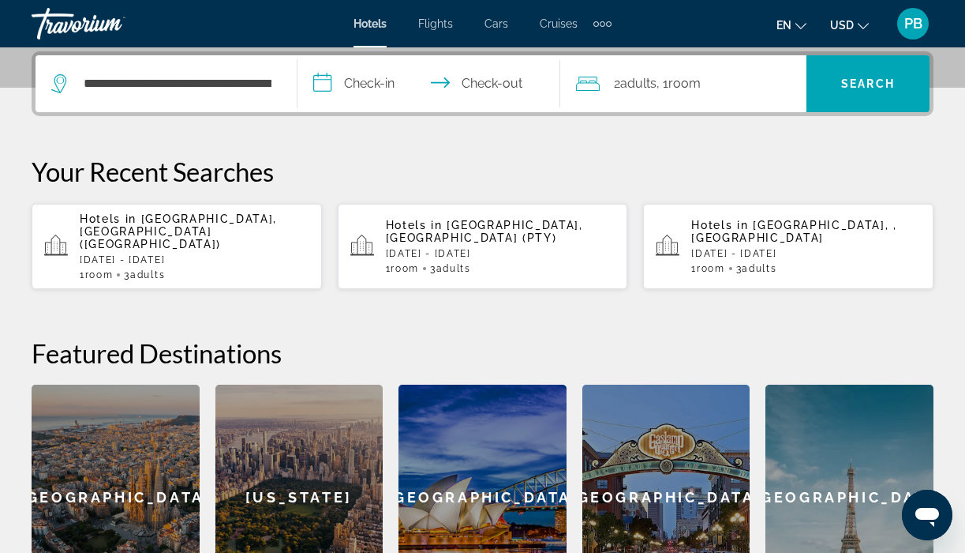
click at [380, 77] on input "**********" at bounding box center [432, 86] width 268 height 62
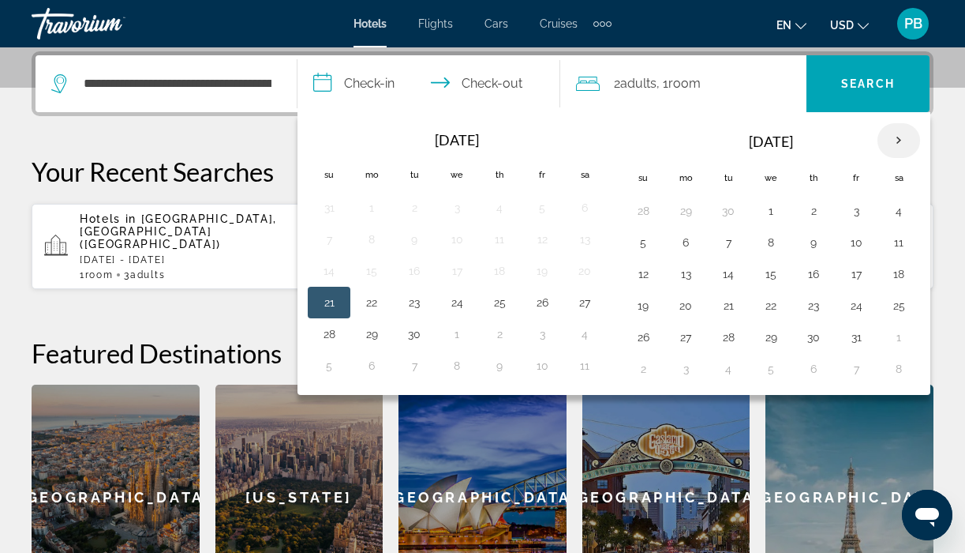
click at [897, 139] on th "Next month" at bounding box center [899, 140] width 43 height 35
click at [859, 248] on button "7" at bounding box center [856, 242] width 25 height 22
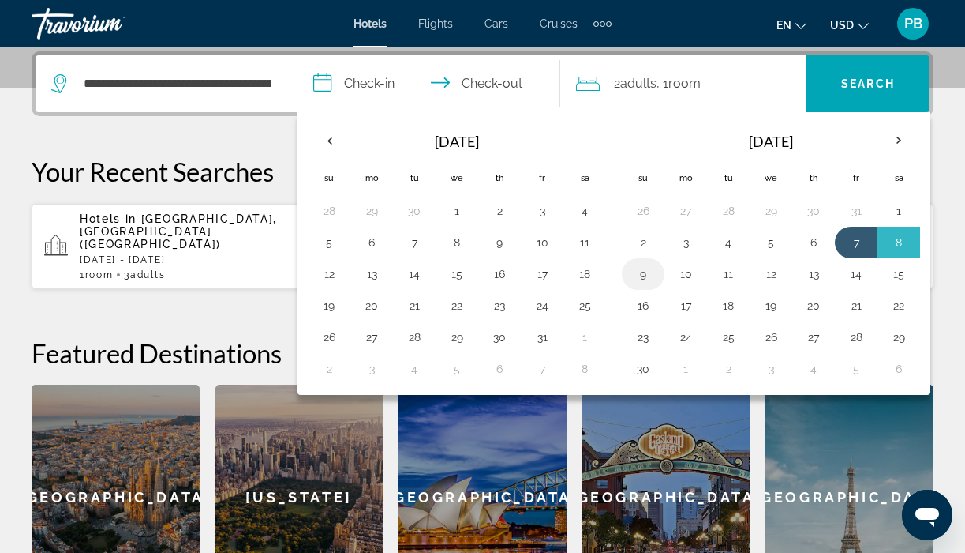
click at [640, 274] on button "9" at bounding box center [643, 274] width 25 height 22
type input "**********"
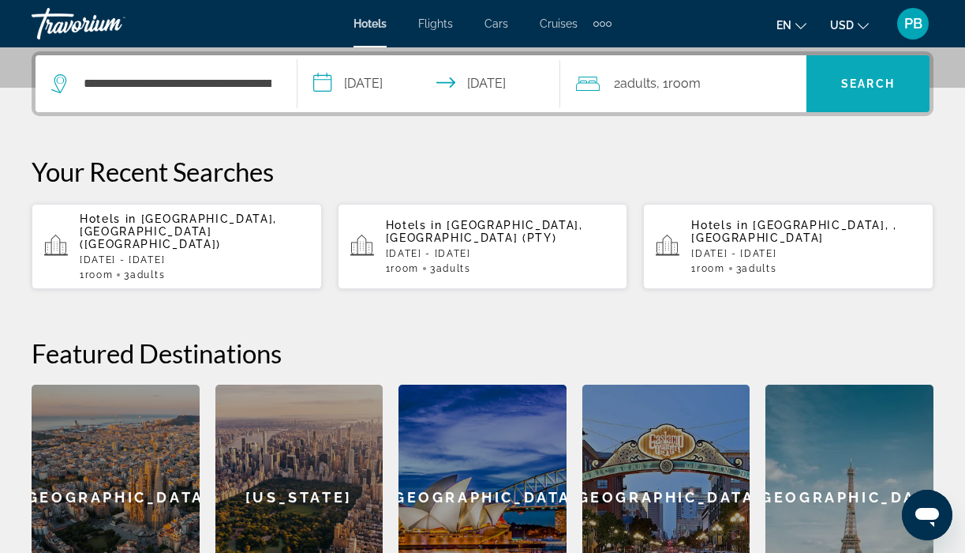
click at [845, 81] on span "Search" at bounding box center [869, 83] width 54 height 13
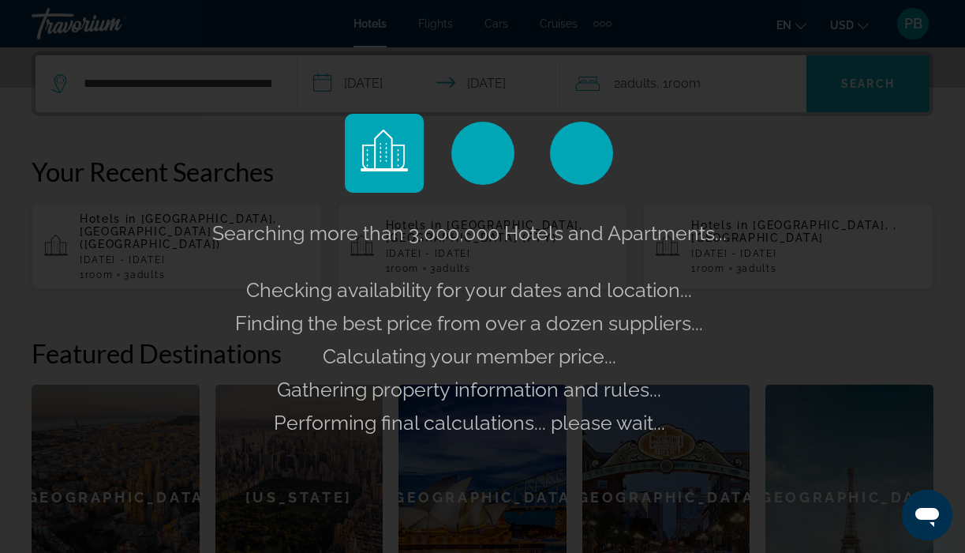
click at [845, 81] on div "Searching more than 3,000,000 Hotels and Apartments... Checking availability fo…" at bounding box center [482, 276] width 965 height 553
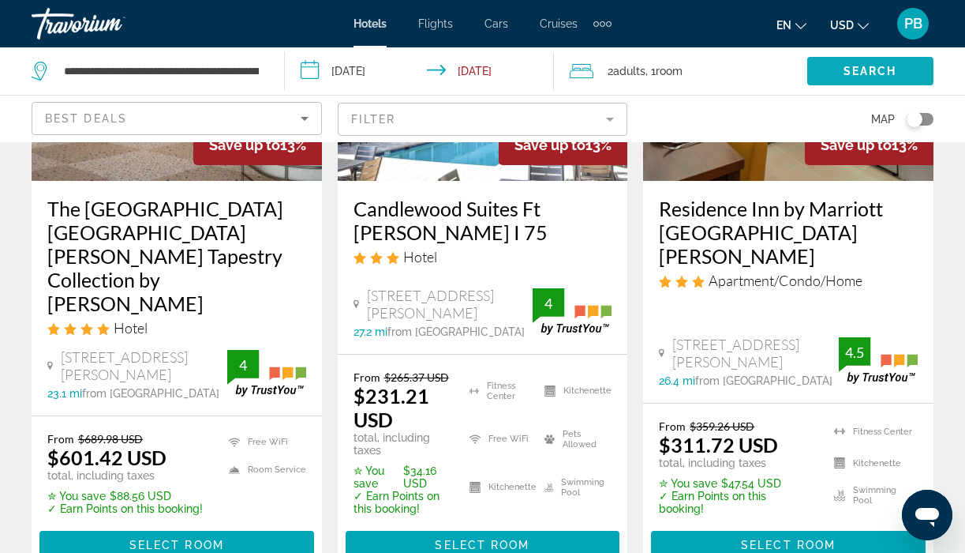
scroll to position [2461, 0]
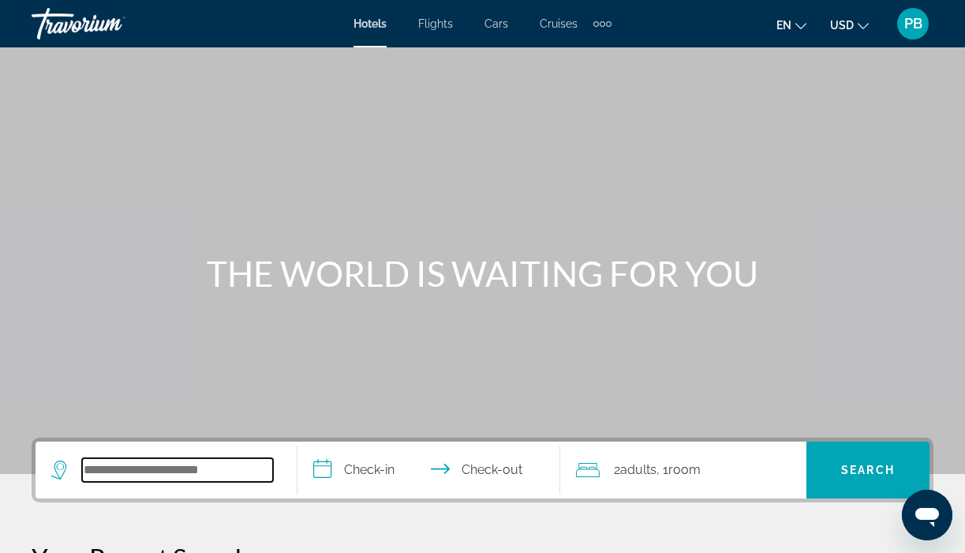
click at [101, 463] on input "Search widget" at bounding box center [177, 470] width 191 height 24
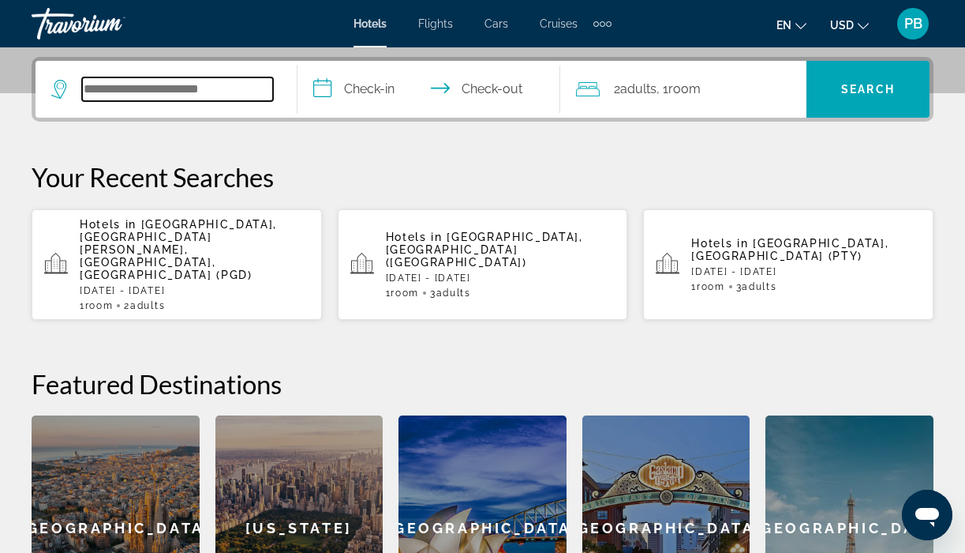
scroll to position [386, 0]
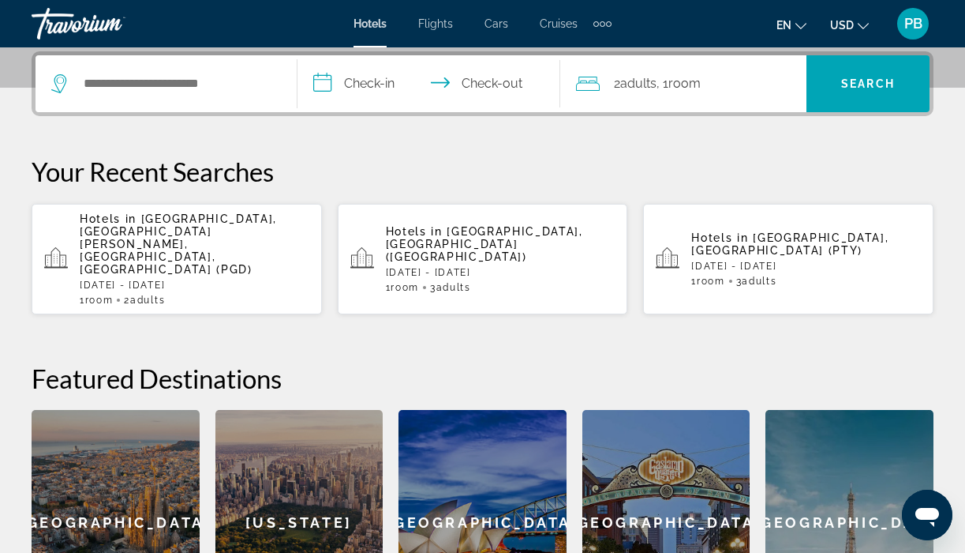
click at [58, 82] on icon "Search widget" at bounding box center [60, 80] width 8 height 7
click at [131, 88] on input "Search widget" at bounding box center [177, 84] width 191 height 24
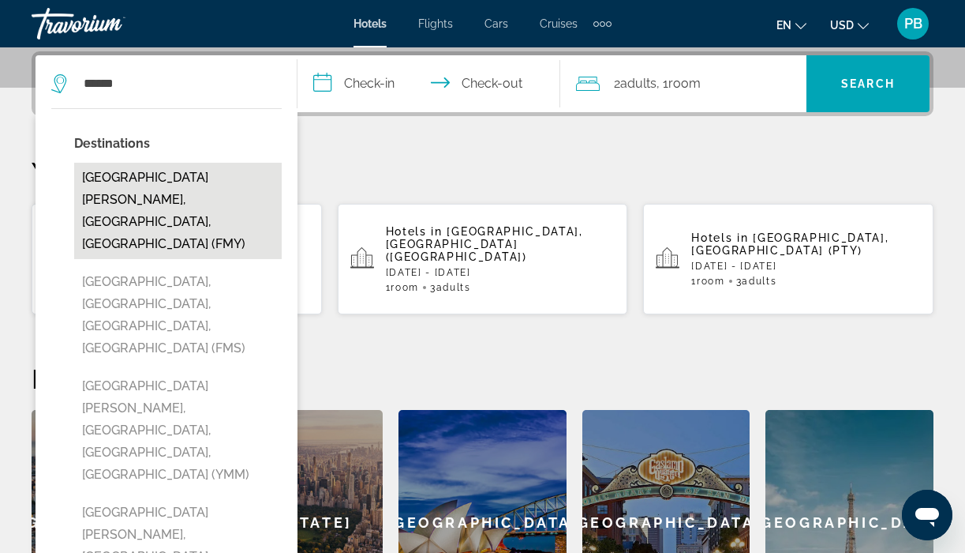
click at [114, 186] on button "Fort Myers, FL, United States (FMY)" at bounding box center [178, 211] width 208 height 96
type input "**********"
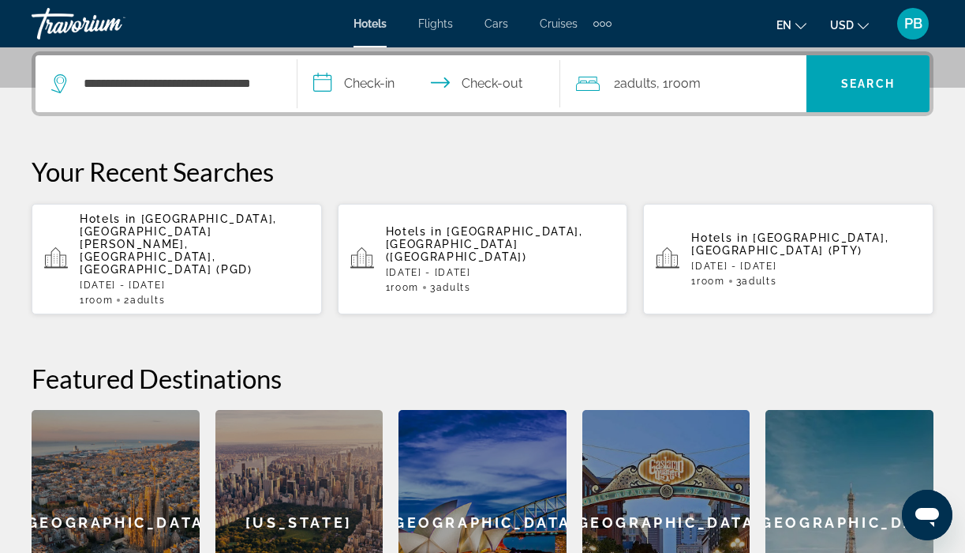
click at [383, 74] on input "**********" at bounding box center [432, 86] width 268 height 62
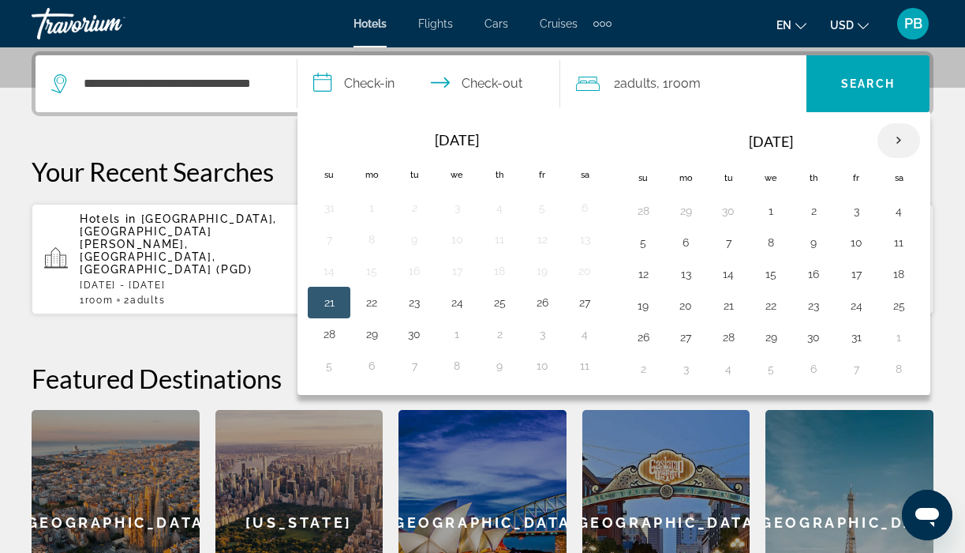
click at [900, 141] on th "Next month" at bounding box center [899, 140] width 43 height 35
click at [812, 243] on button "6" at bounding box center [813, 242] width 25 height 22
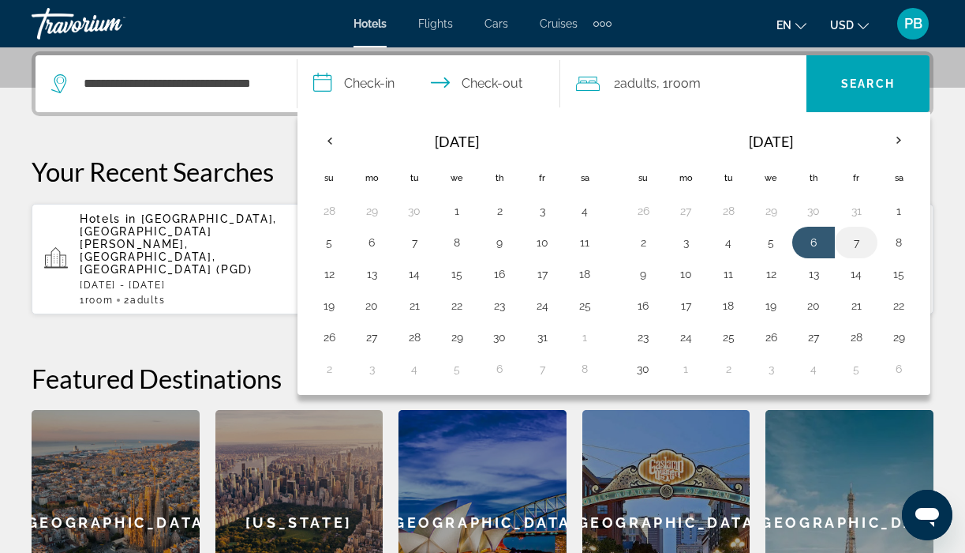
click at [854, 246] on button "7" at bounding box center [856, 242] width 25 height 22
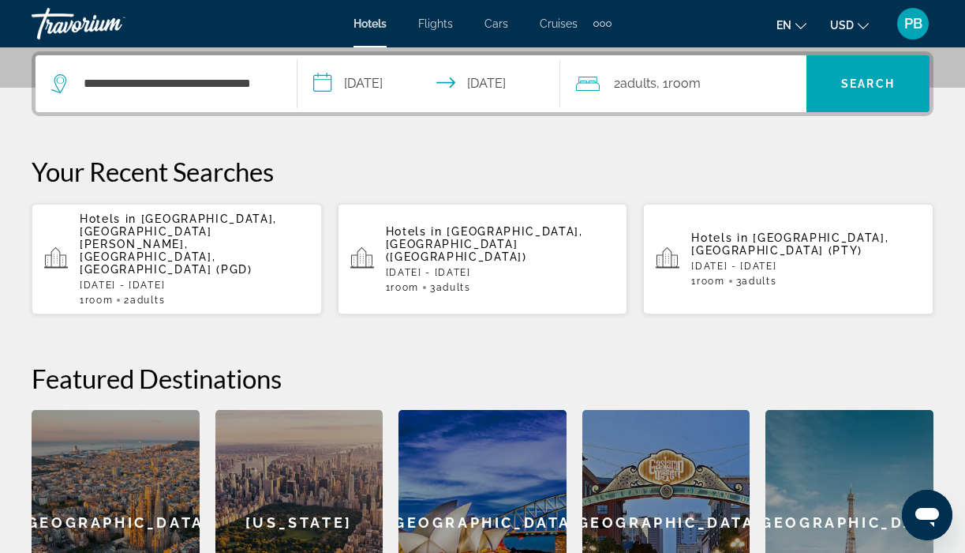
click at [501, 84] on input "**********" at bounding box center [432, 86] width 268 height 62
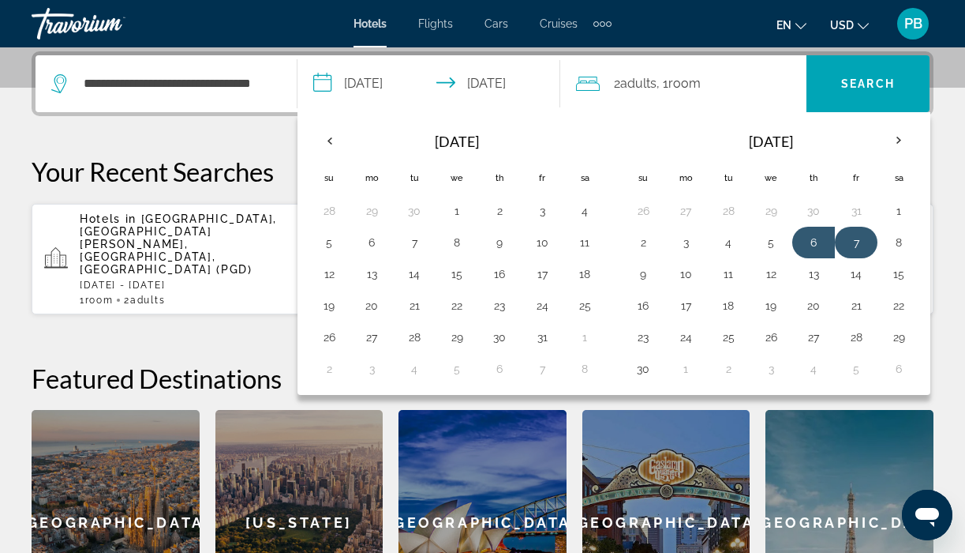
click at [857, 243] on button "7" at bounding box center [856, 242] width 25 height 22
click at [644, 275] on button "9" at bounding box center [643, 274] width 25 height 22
type input "**********"
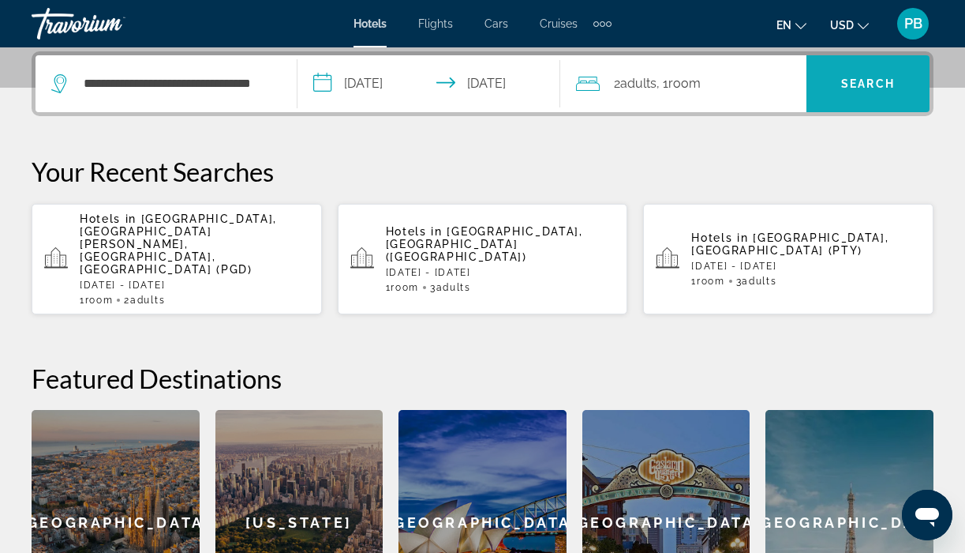
click at [866, 75] on span "Search widget" at bounding box center [868, 84] width 123 height 38
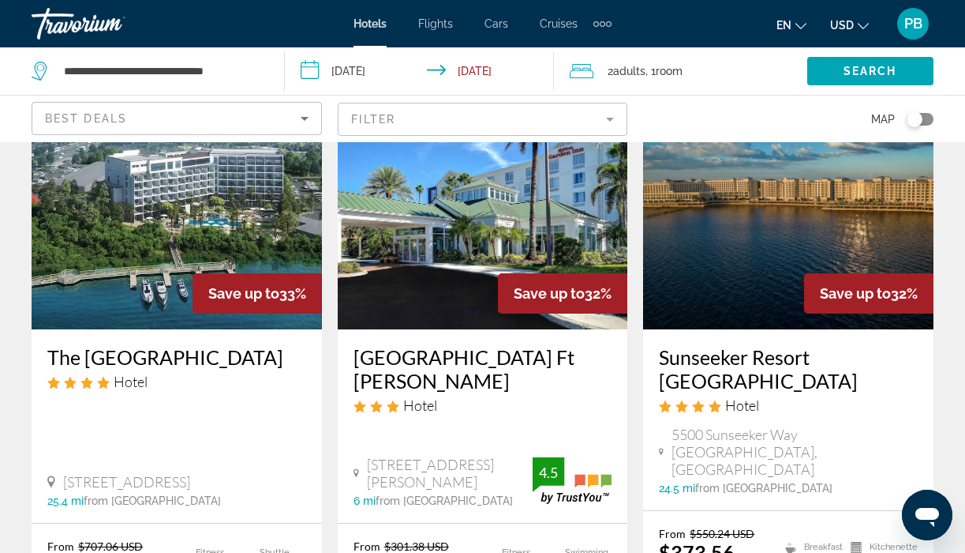
scroll to position [766, 0]
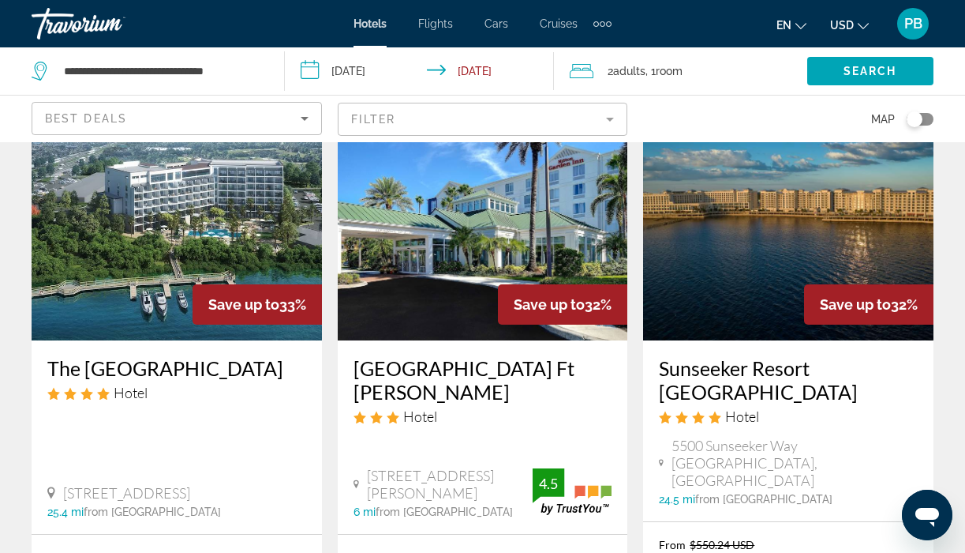
click at [774, 212] on img "Main content" at bounding box center [788, 214] width 291 height 253
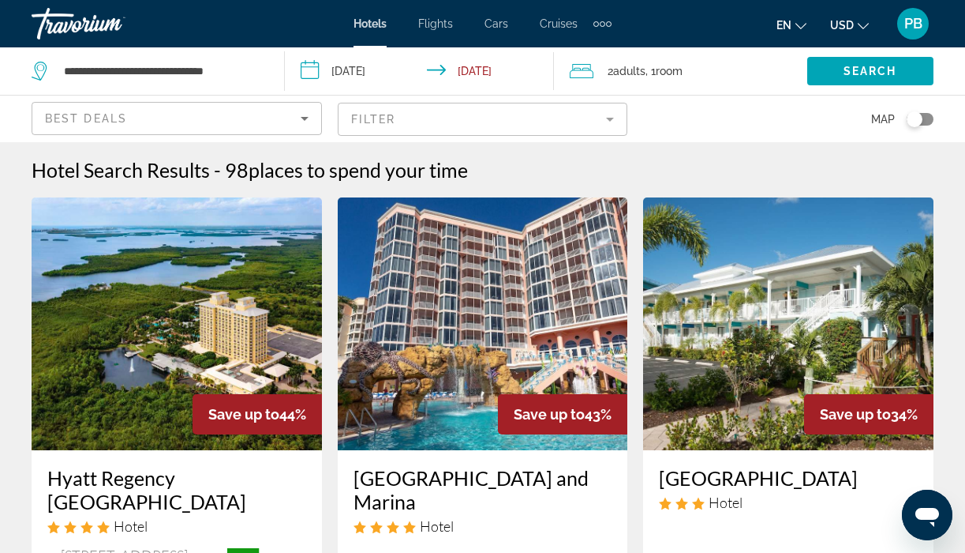
click at [690, 61] on div "2 Adult Adults , 1 Room rooms" at bounding box center [689, 71] width 238 height 22
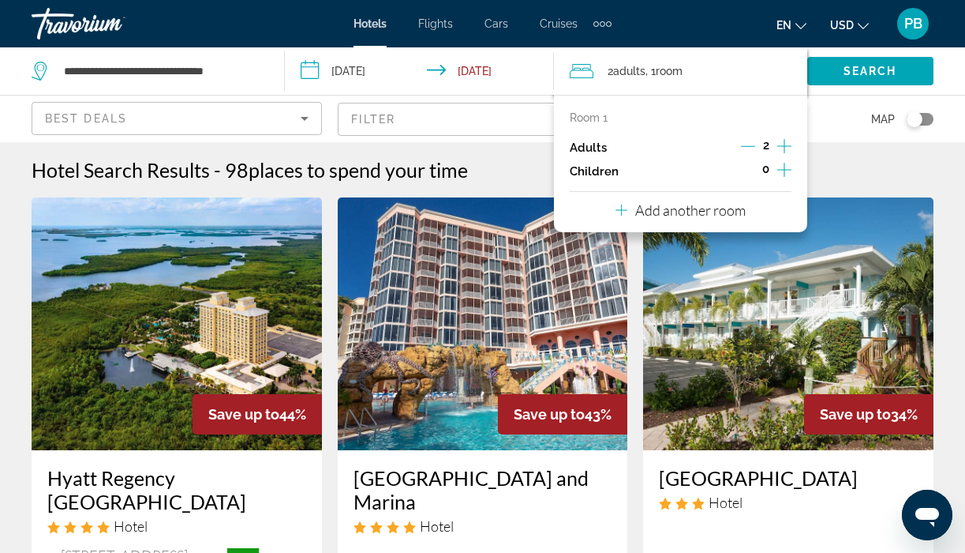
click at [785, 146] on icon "Increment adults" at bounding box center [785, 146] width 14 height 19
click at [848, 65] on span "Search" at bounding box center [871, 71] width 54 height 13
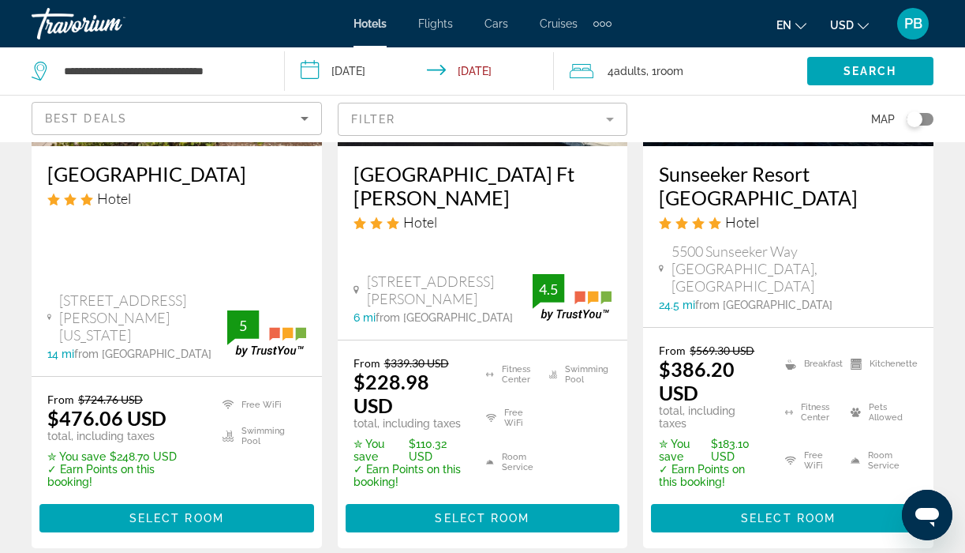
scroll to position [969, 0]
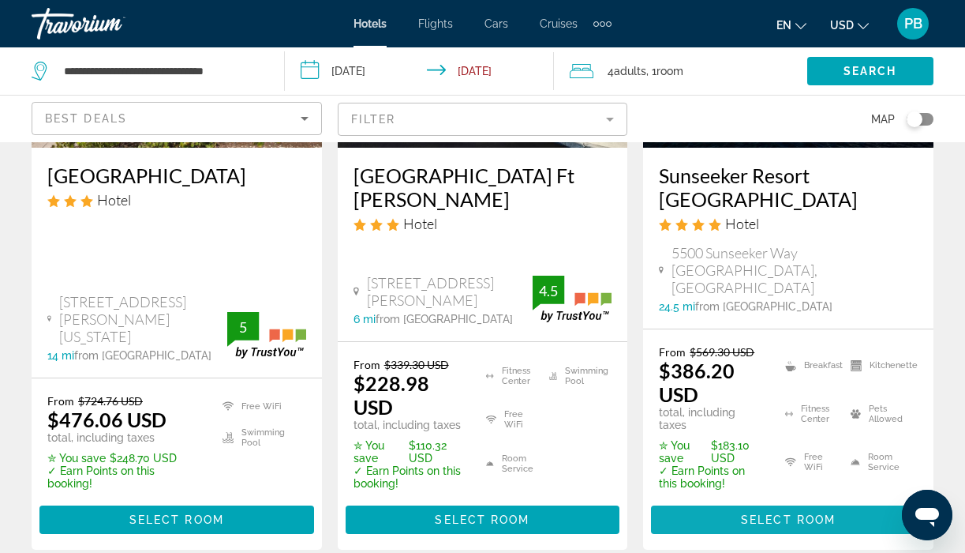
click at [749, 513] on span "Select Room" at bounding box center [788, 519] width 95 height 13
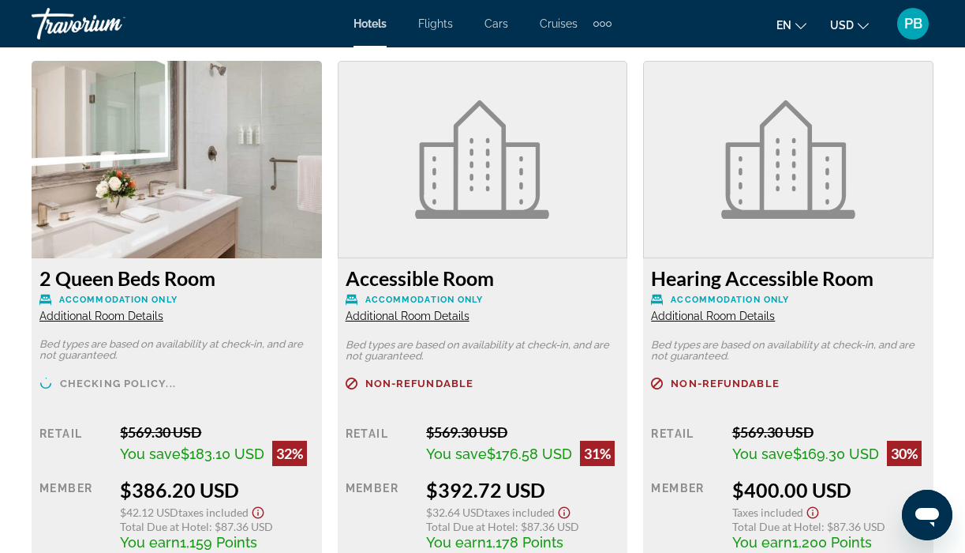
scroll to position [3023, 0]
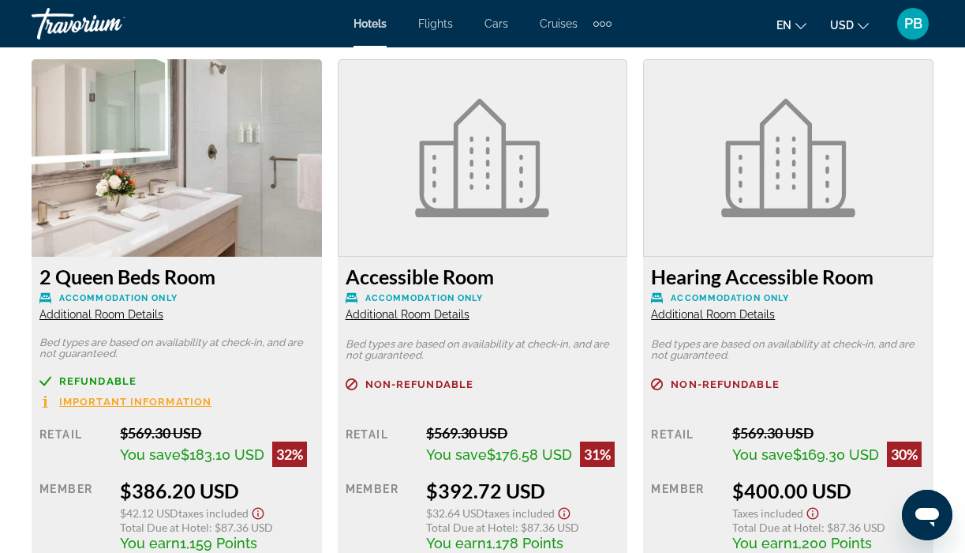
click at [153, 395] on button "Important Information" at bounding box center [125, 401] width 172 height 13
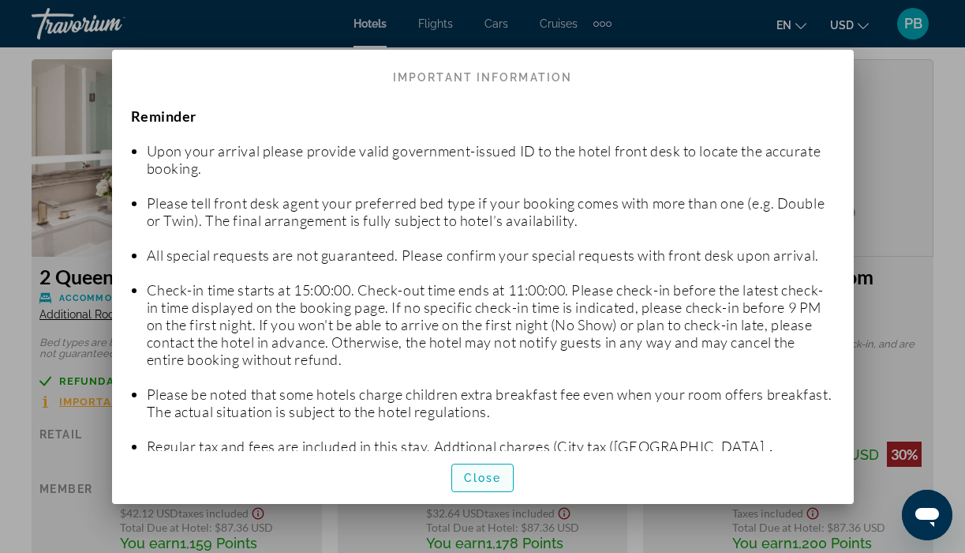
click at [470, 471] on span "Close" at bounding box center [483, 477] width 38 height 13
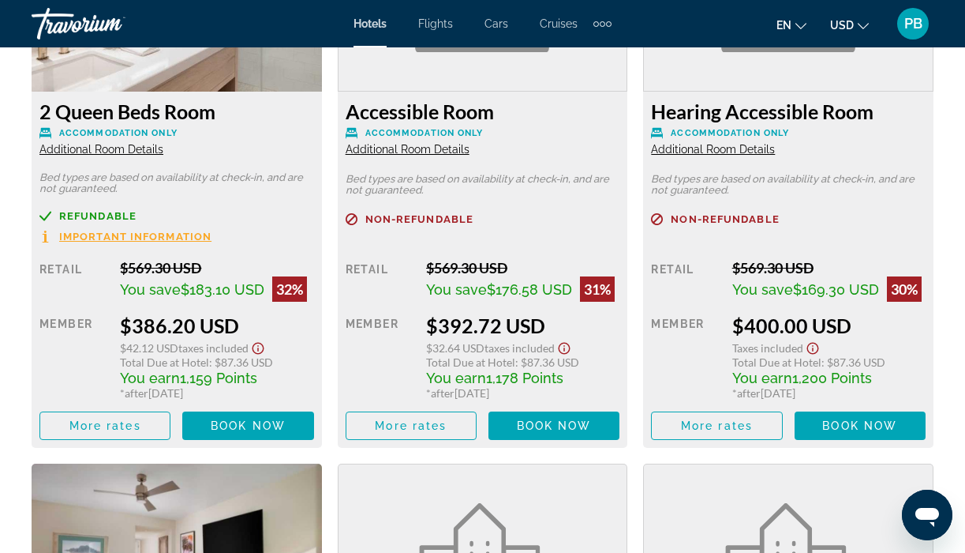
scroll to position [3193, 0]
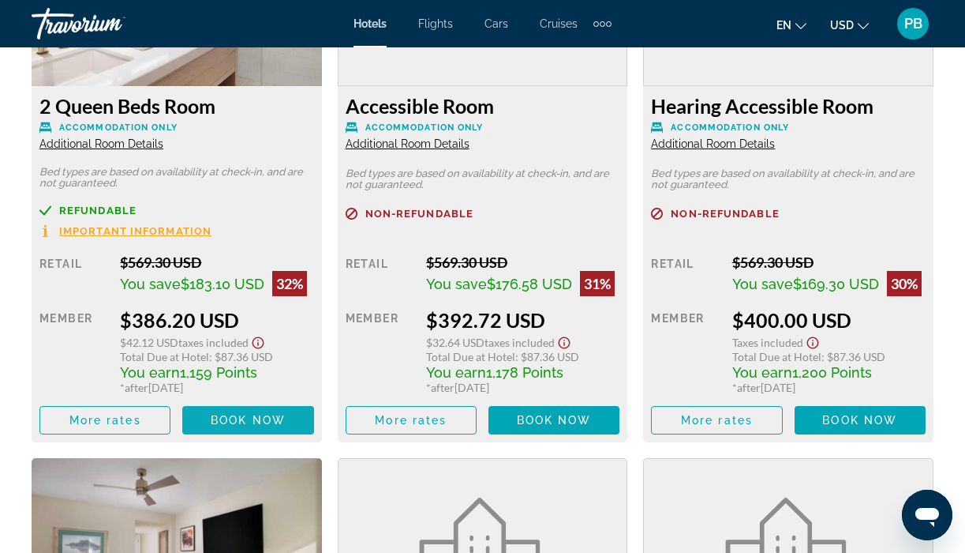
click at [237, 415] on span "Book now" at bounding box center [248, 420] width 75 height 13
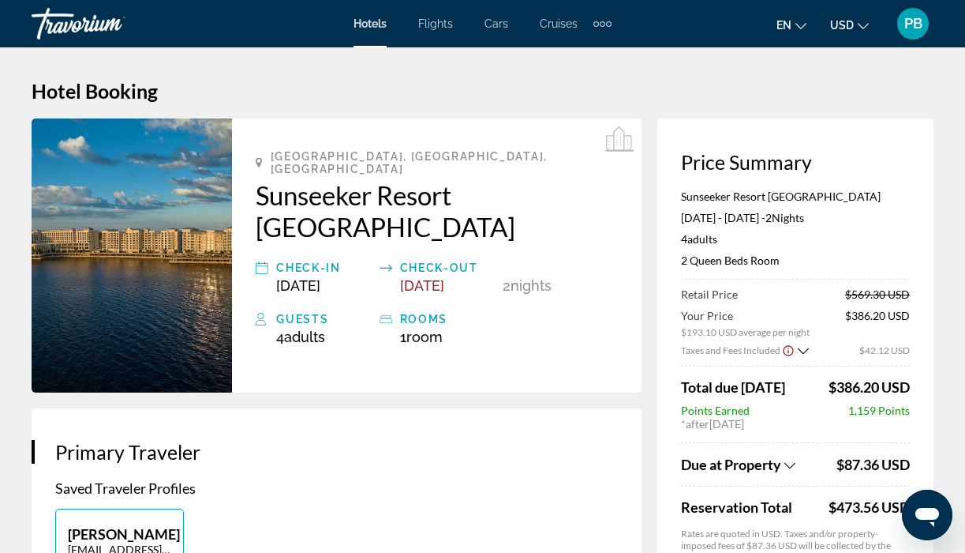
click at [802, 351] on icon "Show Taxes and Fees breakdown" at bounding box center [803, 350] width 11 height 13
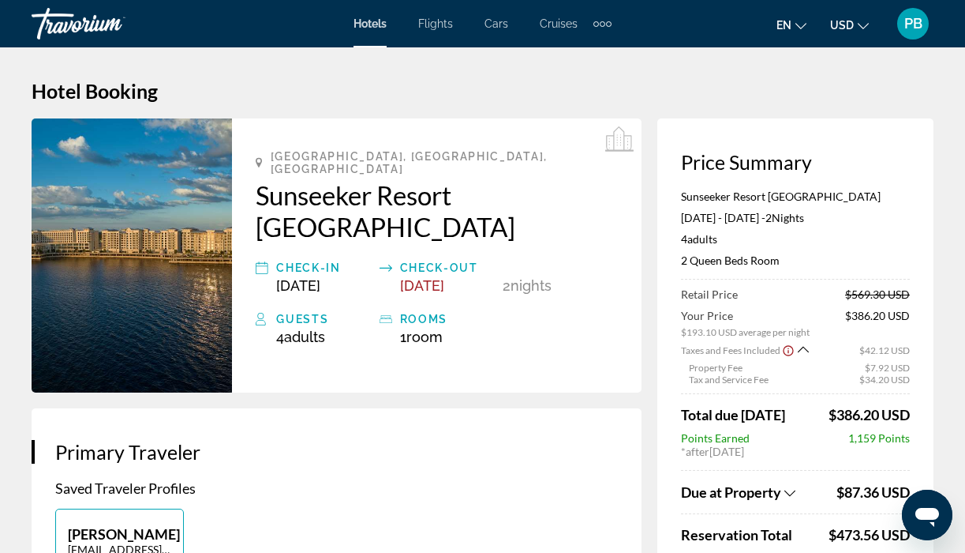
click at [170, 256] on img "Main content" at bounding box center [132, 255] width 201 height 274
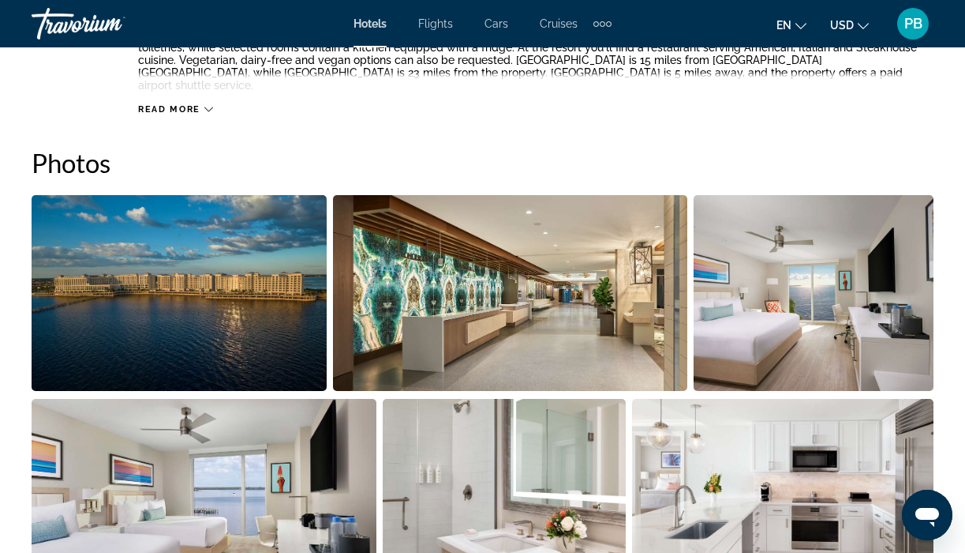
scroll to position [976, 0]
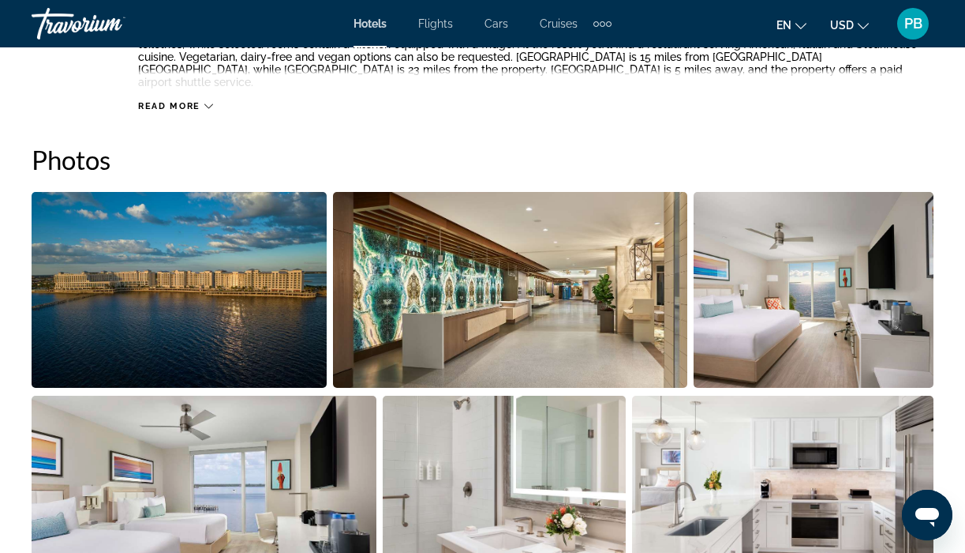
click at [262, 297] on img "Open full-screen image slider" at bounding box center [179, 290] width 295 height 196
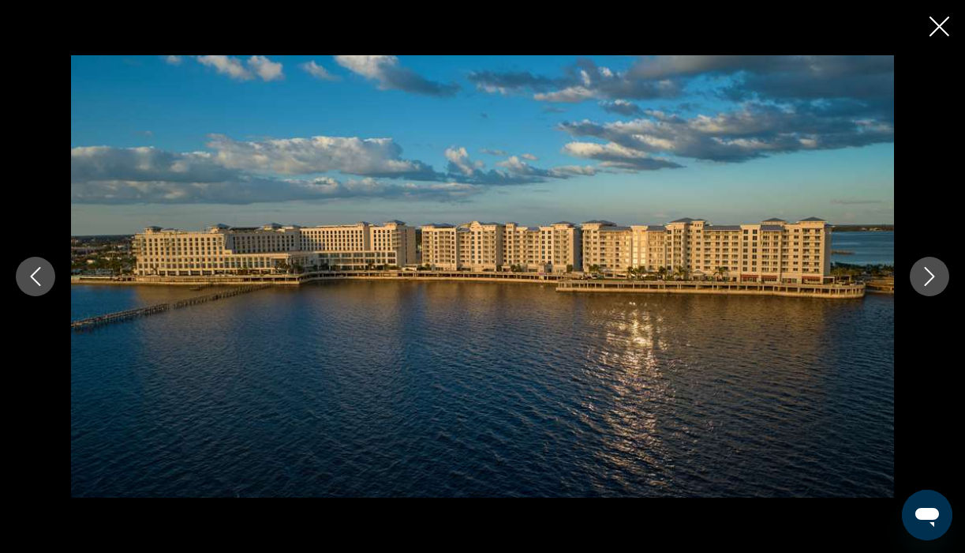
click at [924, 271] on icon "Next image" at bounding box center [929, 276] width 19 height 19
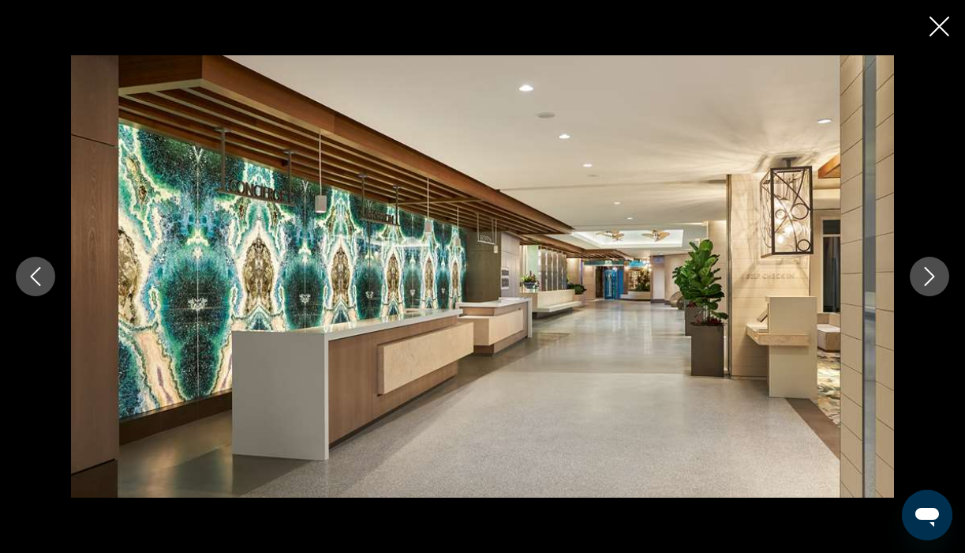
click at [924, 271] on icon "Next image" at bounding box center [929, 276] width 19 height 19
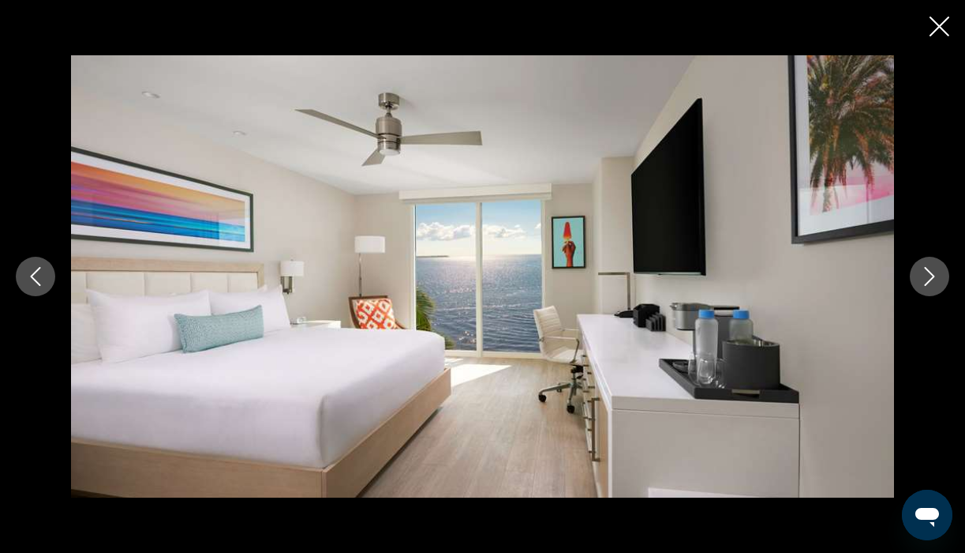
click at [924, 271] on icon "Next image" at bounding box center [929, 276] width 19 height 19
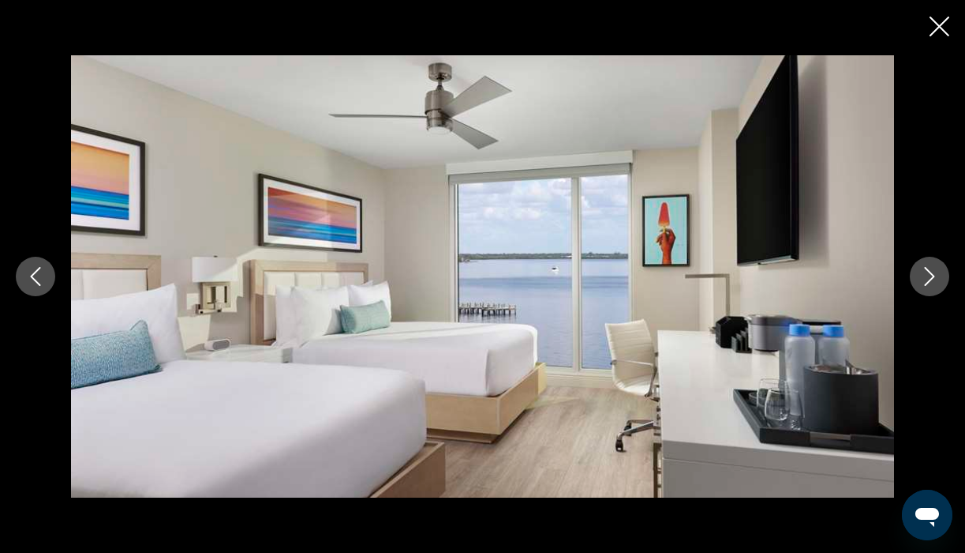
click at [924, 271] on icon "Next image" at bounding box center [929, 276] width 19 height 19
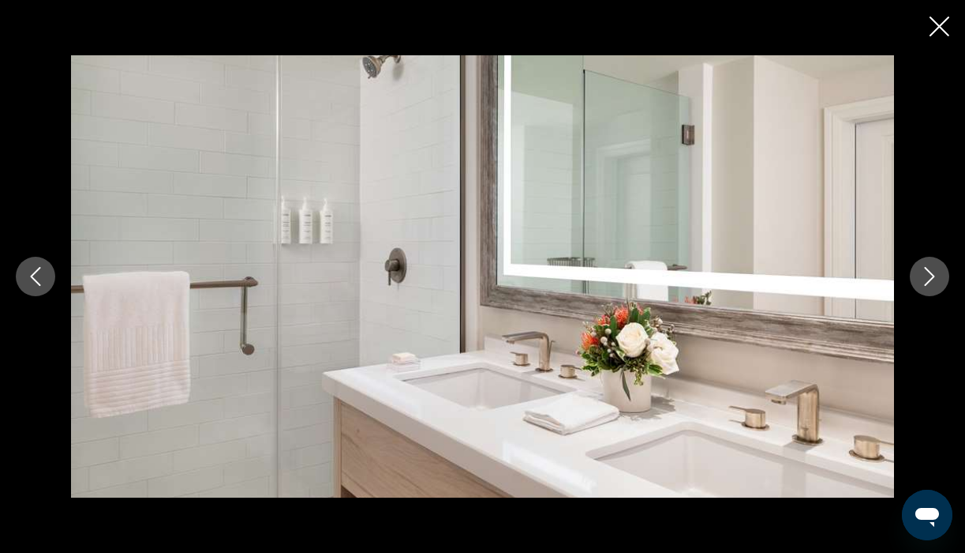
click at [924, 271] on icon "Next image" at bounding box center [929, 276] width 19 height 19
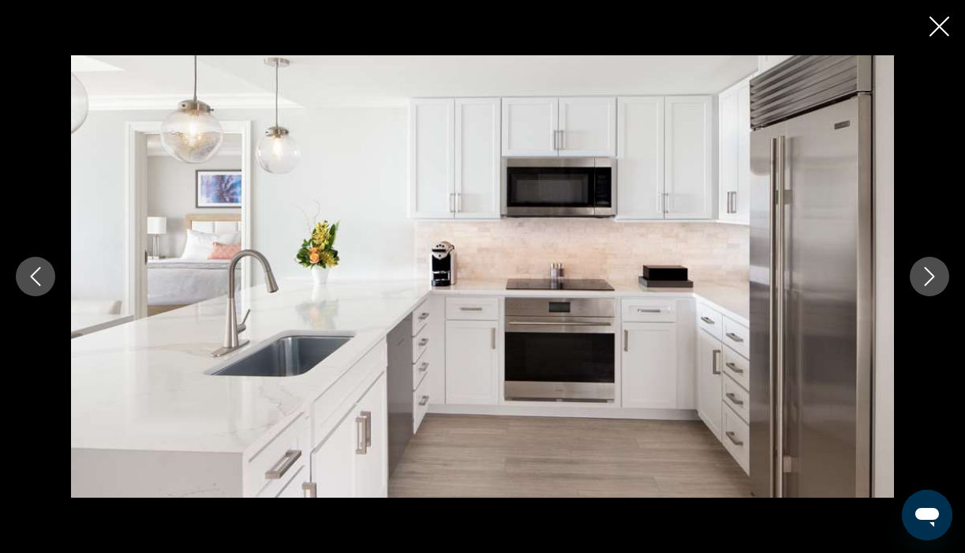
click at [924, 271] on icon "Next image" at bounding box center [929, 276] width 19 height 19
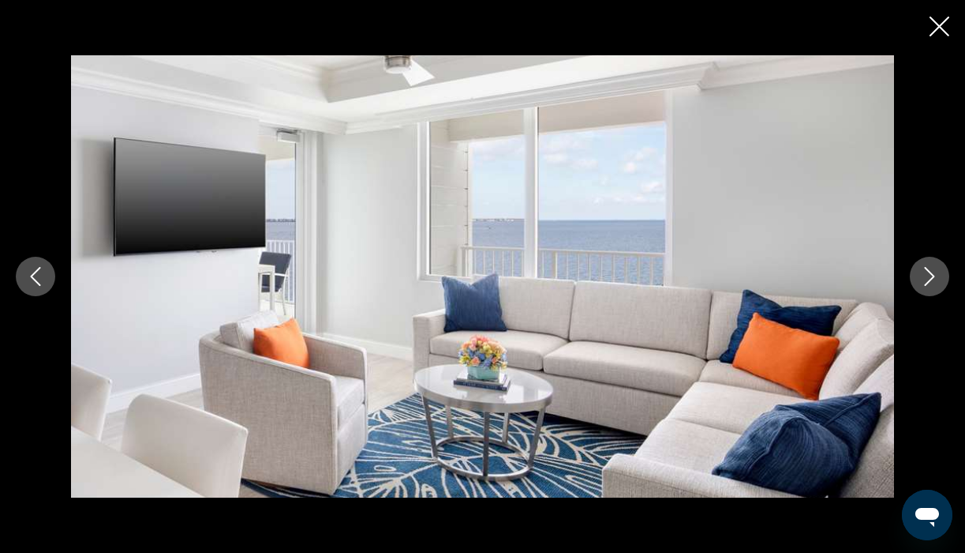
click at [924, 271] on icon "Next image" at bounding box center [929, 276] width 19 height 19
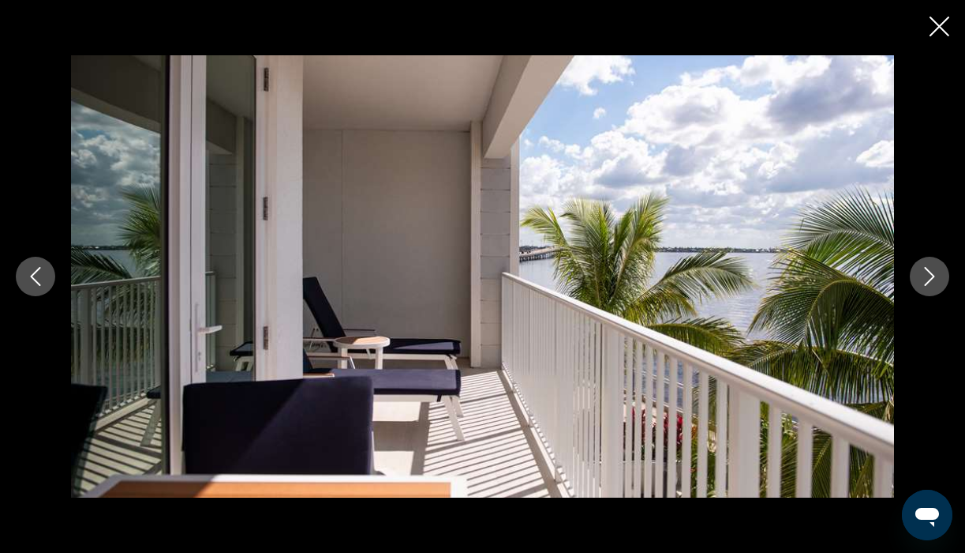
click at [924, 271] on icon "Next image" at bounding box center [929, 276] width 19 height 19
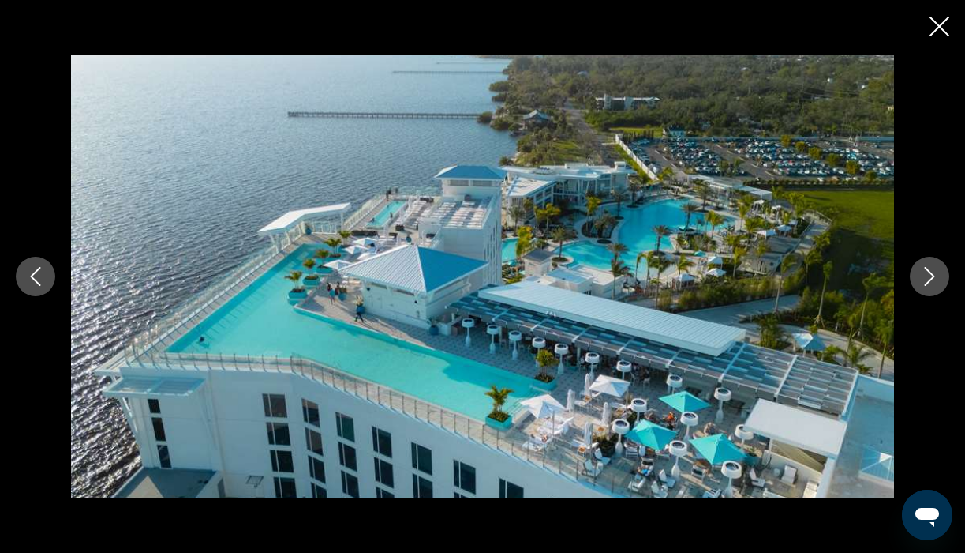
click at [924, 271] on icon "Next image" at bounding box center [929, 276] width 19 height 19
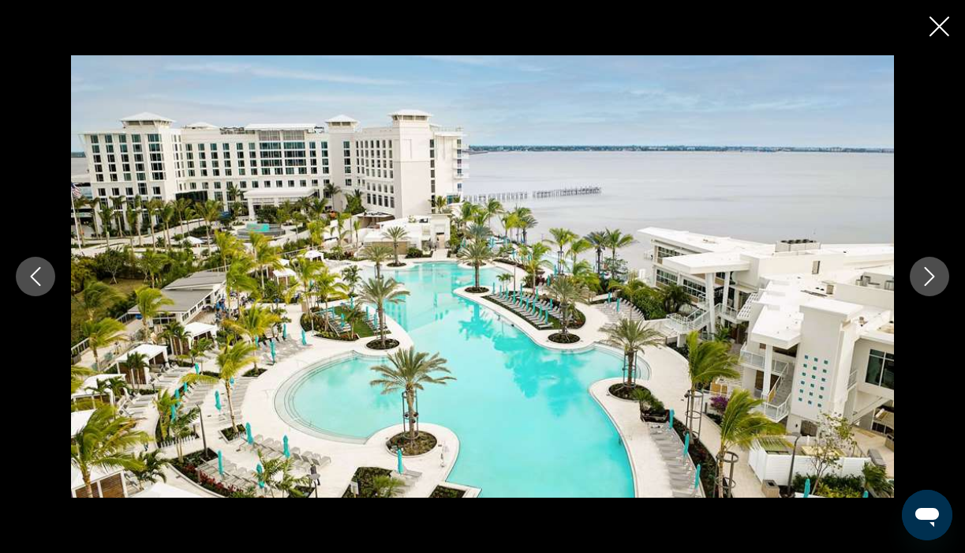
click at [924, 271] on icon "Next image" at bounding box center [929, 276] width 19 height 19
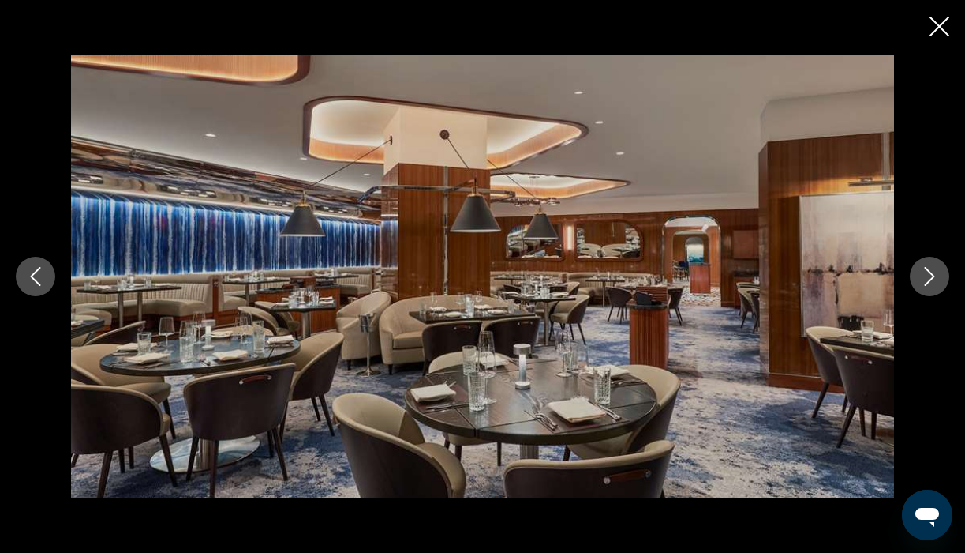
click at [924, 271] on icon "Next image" at bounding box center [929, 276] width 19 height 19
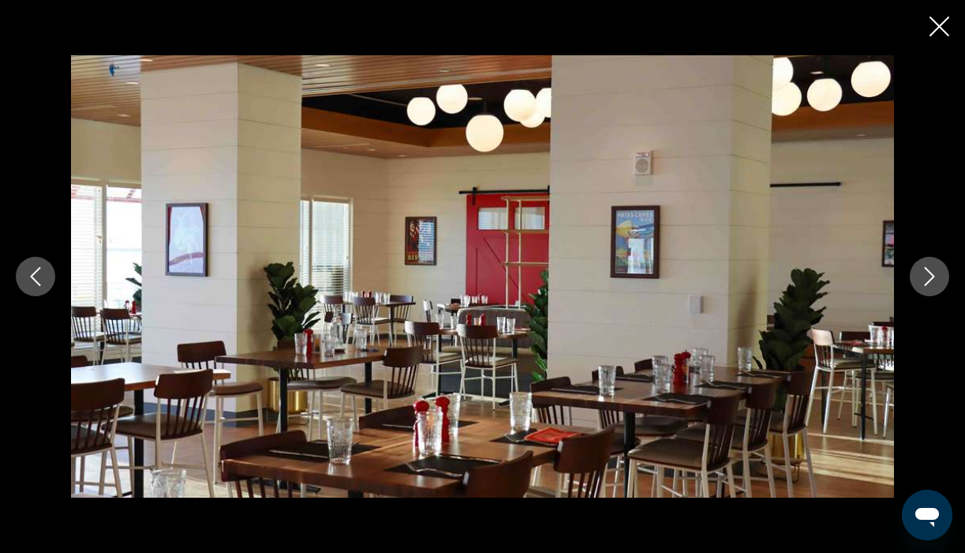
click at [924, 271] on icon "Next image" at bounding box center [929, 276] width 19 height 19
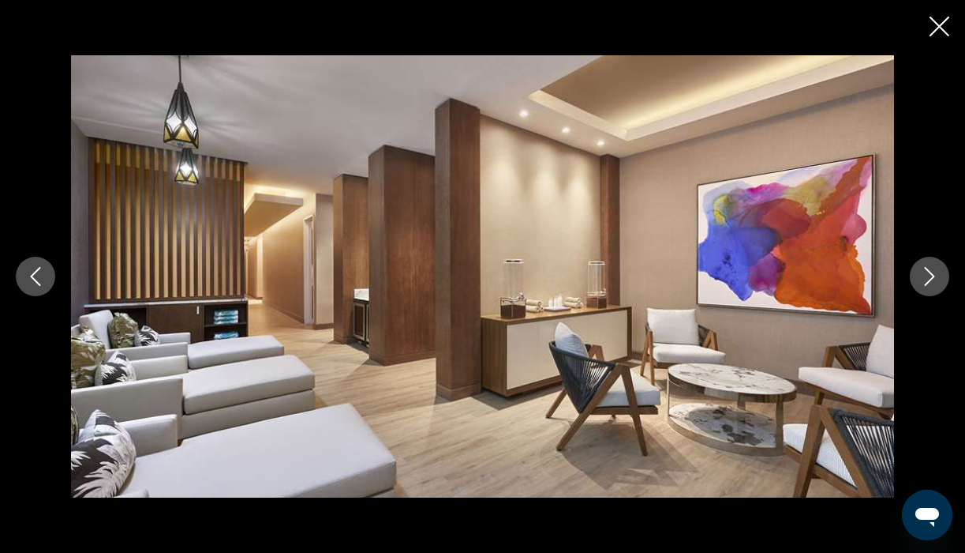
click at [924, 271] on icon "Next image" at bounding box center [929, 276] width 19 height 19
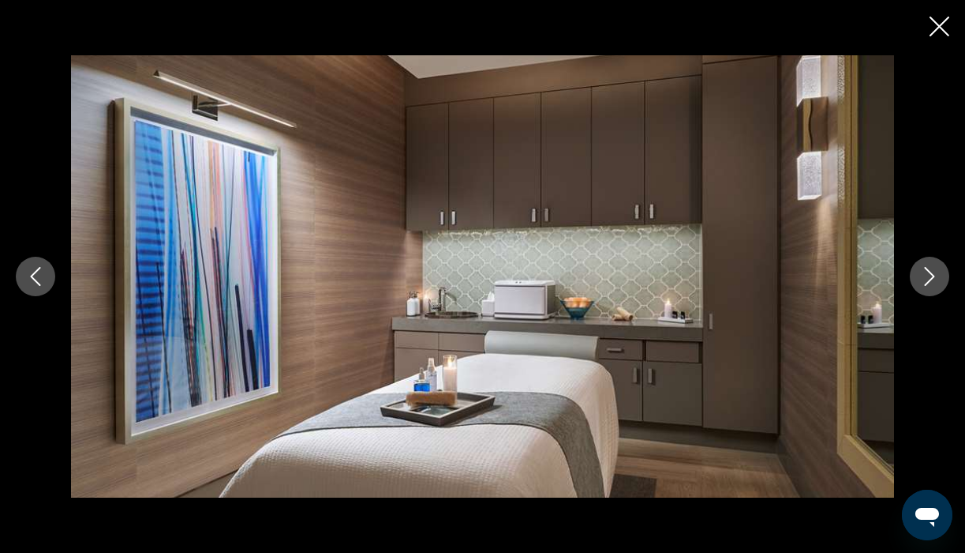
click at [924, 271] on icon "Next image" at bounding box center [929, 276] width 19 height 19
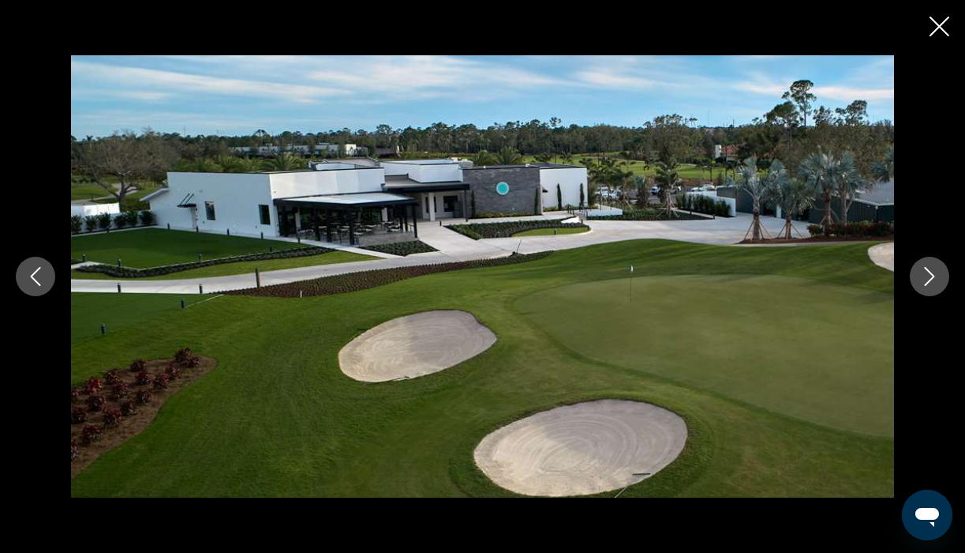
click at [924, 271] on icon "Next image" at bounding box center [929, 276] width 19 height 19
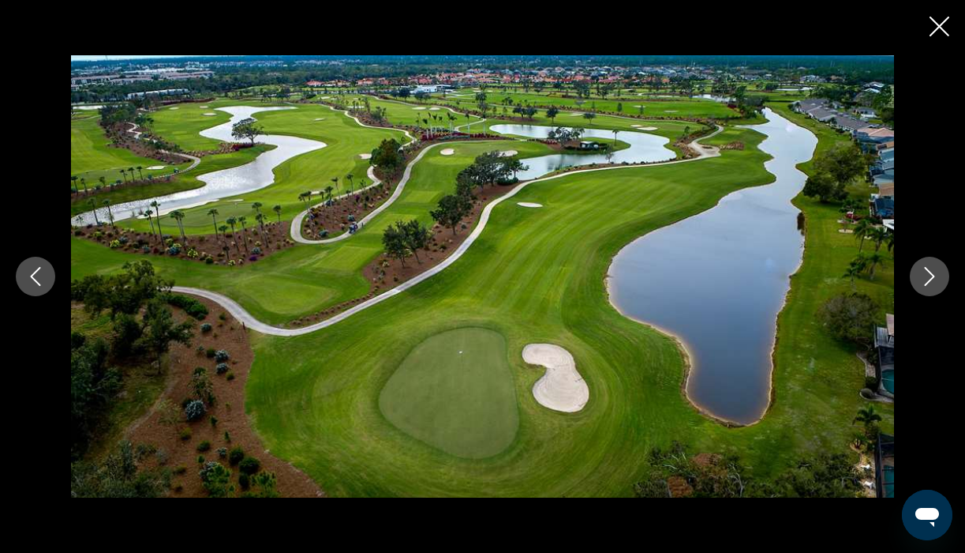
click at [924, 271] on icon "Next image" at bounding box center [929, 276] width 19 height 19
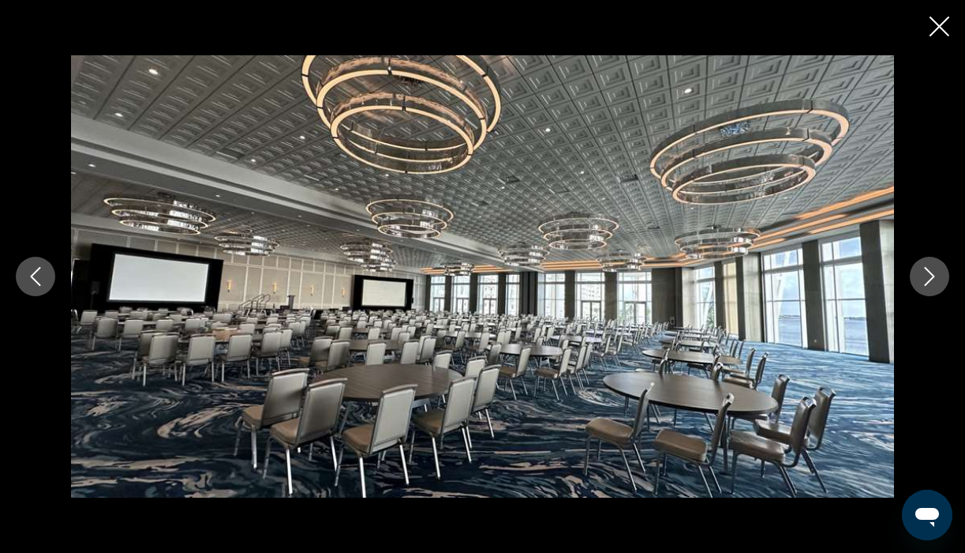
click at [924, 271] on icon "Next image" at bounding box center [929, 276] width 19 height 19
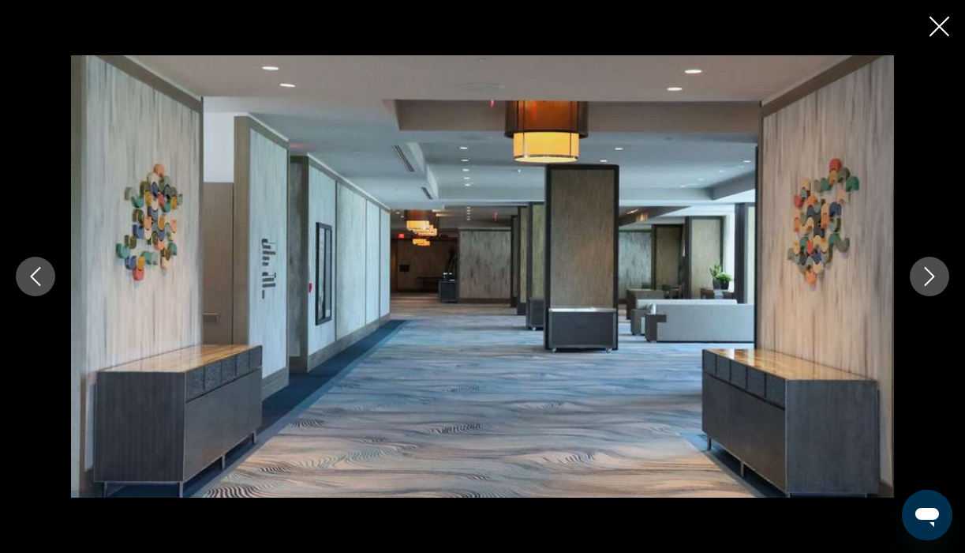
click at [924, 271] on icon "Next image" at bounding box center [929, 276] width 19 height 19
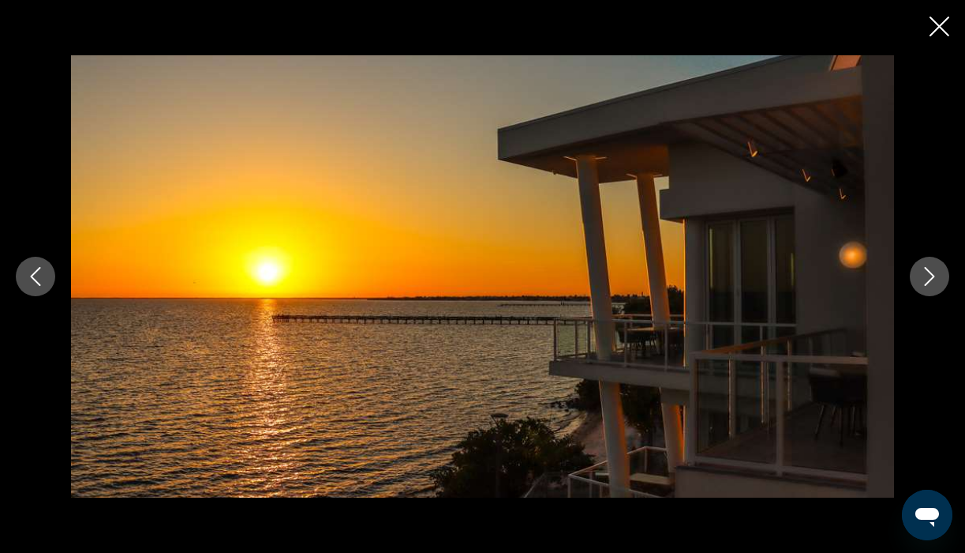
click at [924, 271] on icon "Next image" at bounding box center [929, 276] width 19 height 19
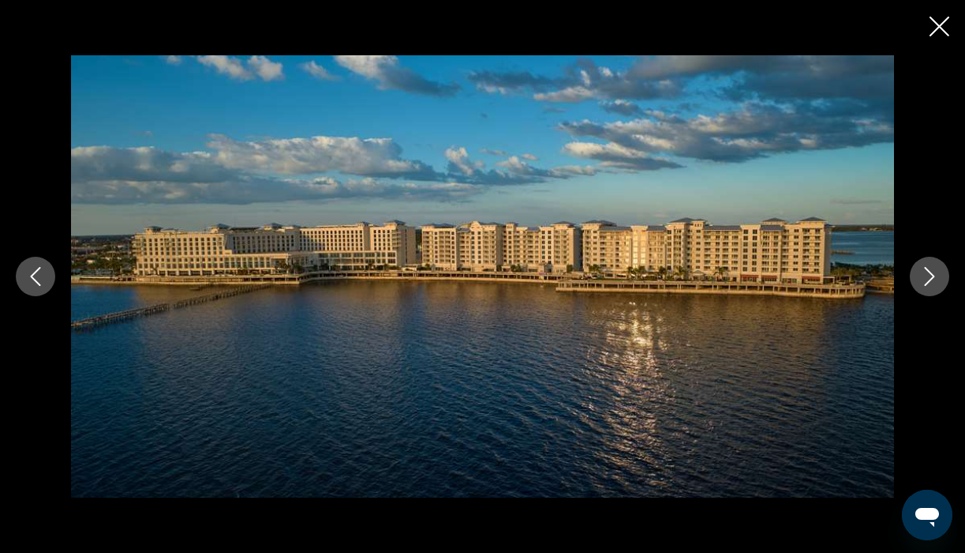
click at [924, 271] on icon "Next image" at bounding box center [929, 276] width 19 height 19
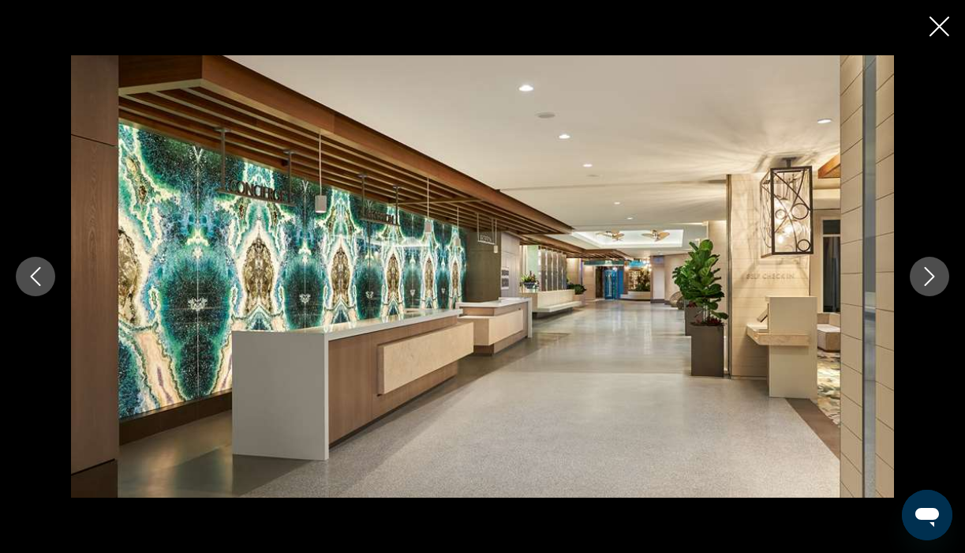
click at [924, 271] on icon "Next image" at bounding box center [929, 276] width 19 height 19
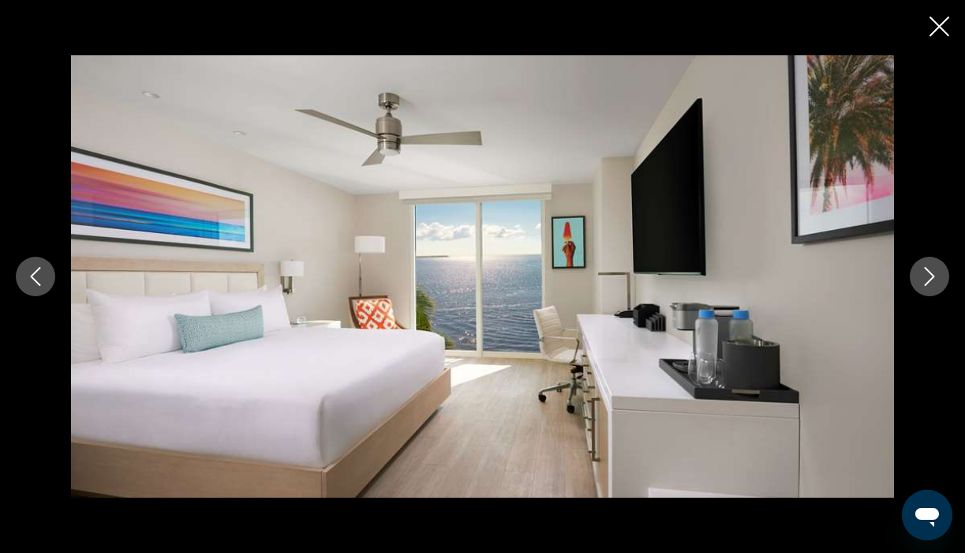
click at [924, 271] on icon "Next image" at bounding box center [929, 276] width 19 height 19
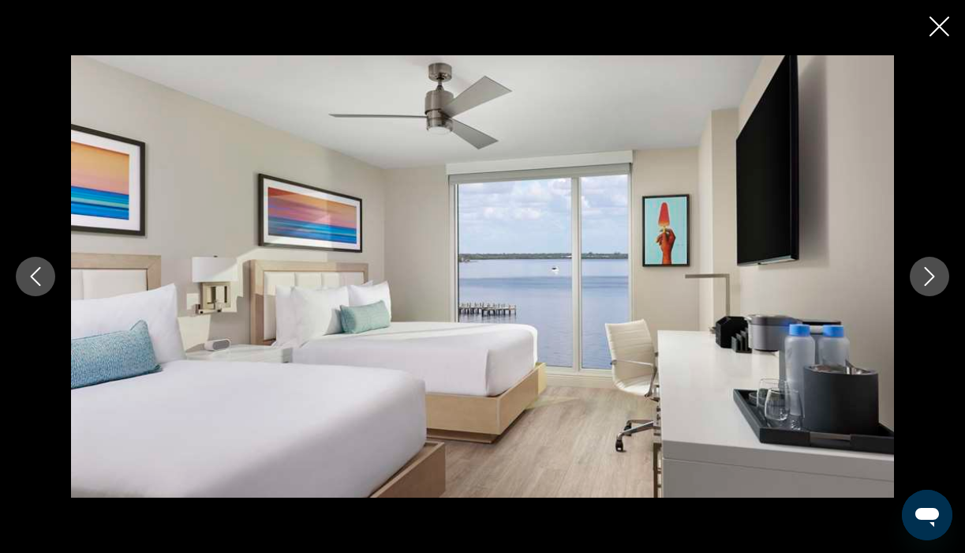
click at [924, 271] on icon "Next image" at bounding box center [929, 276] width 19 height 19
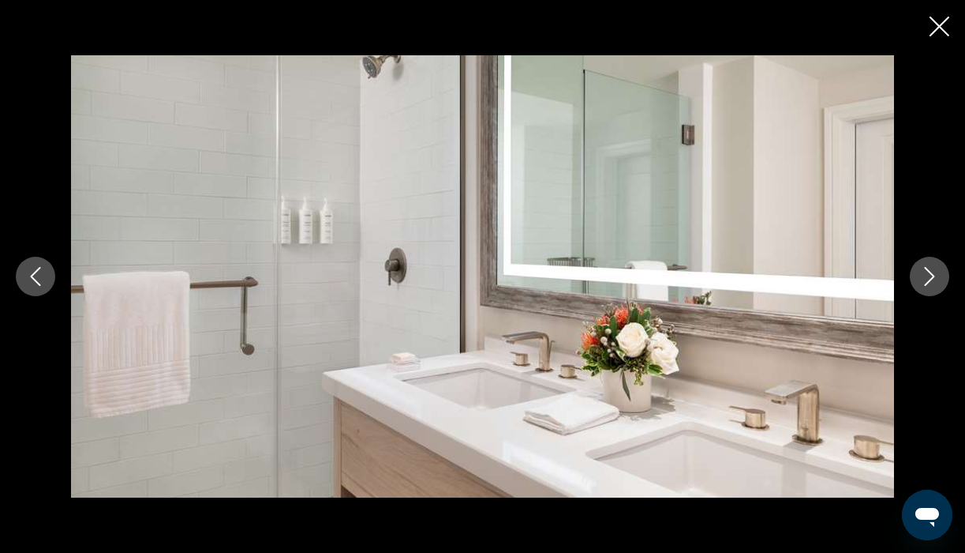
click at [924, 271] on icon "Next image" at bounding box center [929, 276] width 19 height 19
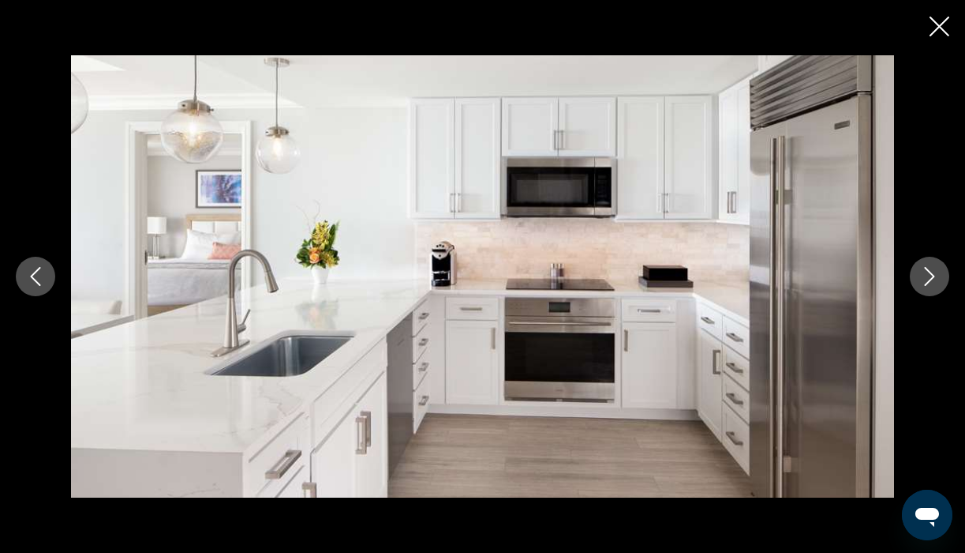
click at [924, 271] on icon "Next image" at bounding box center [929, 276] width 19 height 19
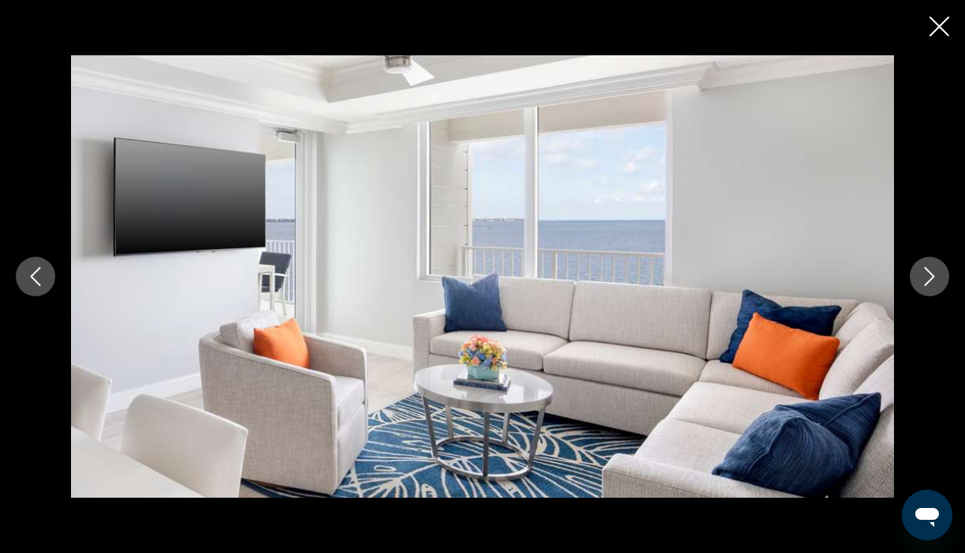
click at [924, 271] on icon "Next image" at bounding box center [929, 276] width 19 height 19
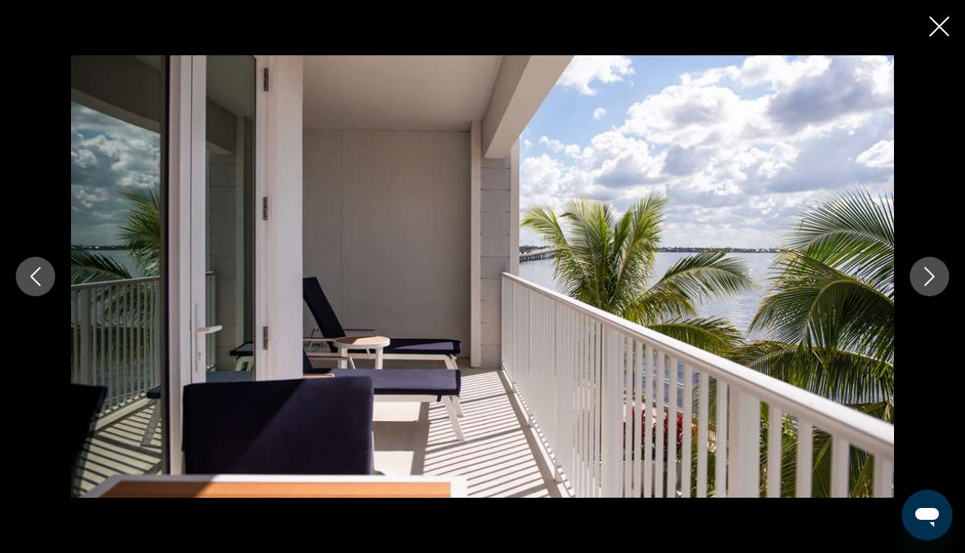
click at [932, 27] on icon "Close slideshow" at bounding box center [940, 27] width 20 height 20
